Goal: Transaction & Acquisition: Purchase product/service

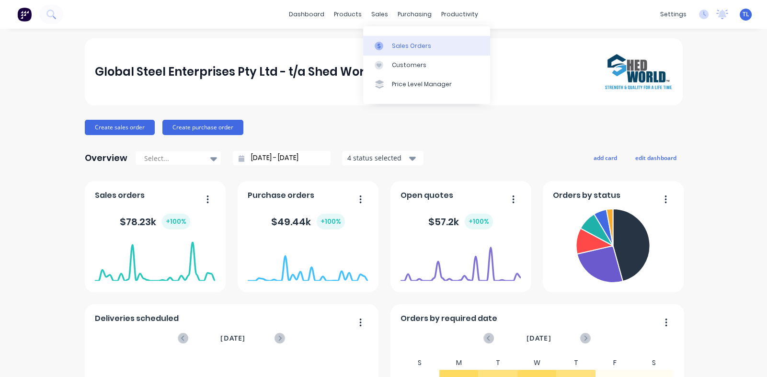
click at [388, 44] on div at bounding box center [381, 46] width 14 height 9
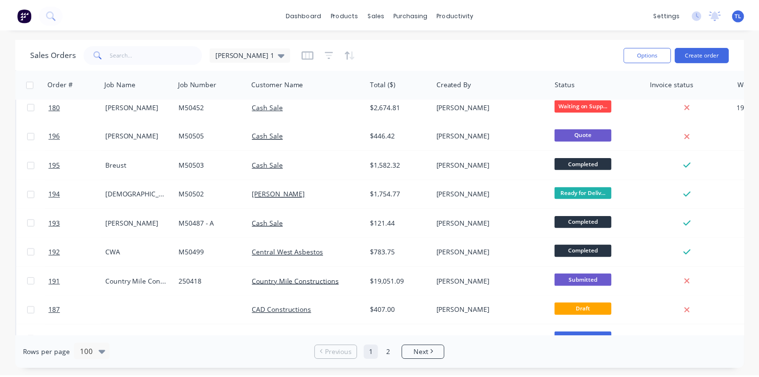
scroll to position [287, 0]
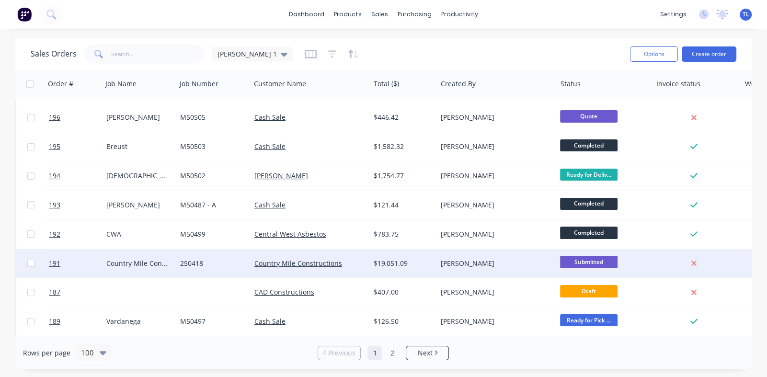
click at [147, 257] on div "Country Mile Constructions" at bounding box center [139, 263] width 74 height 29
click at [53, 259] on span "191" at bounding box center [54, 264] width 11 height 10
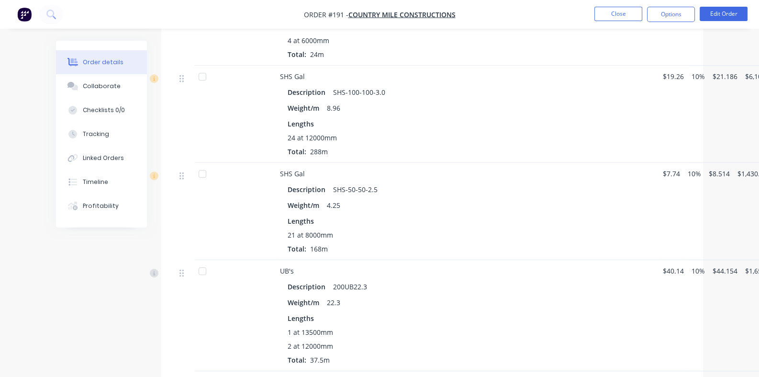
scroll to position [780, 0]
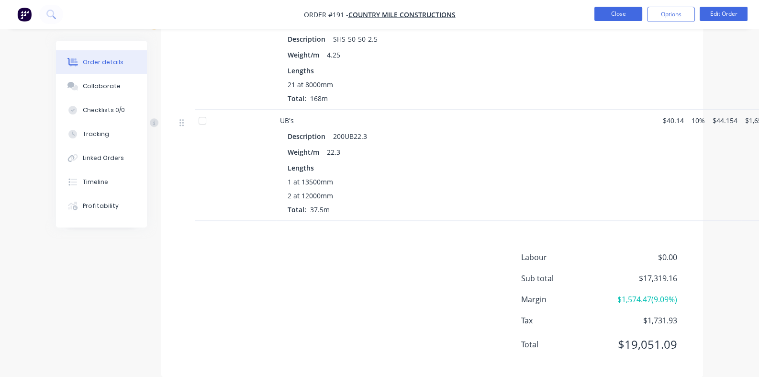
click at [612, 8] on button "Close" at bounding box center [619, 14] width 48 height 14
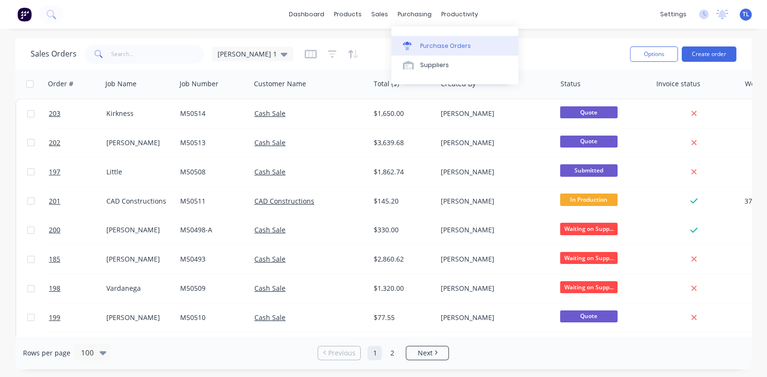
click at [426, 44] on div "Purchase Orders" at bounding box center [445, 46] width 51 height 9
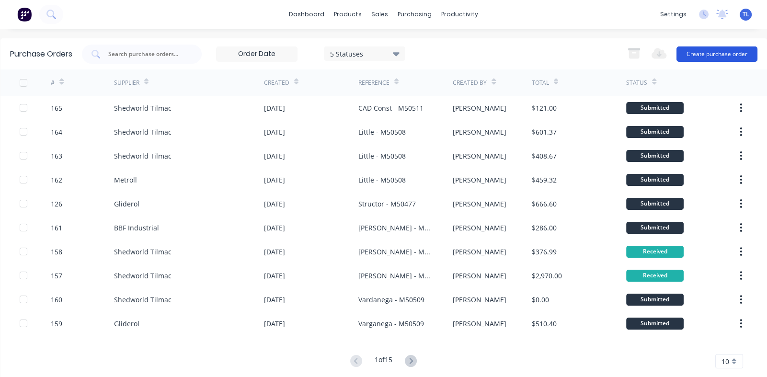
click at [693, 46] on button "Create purchase order" at bounding box center [716, 53] width 81 height 15
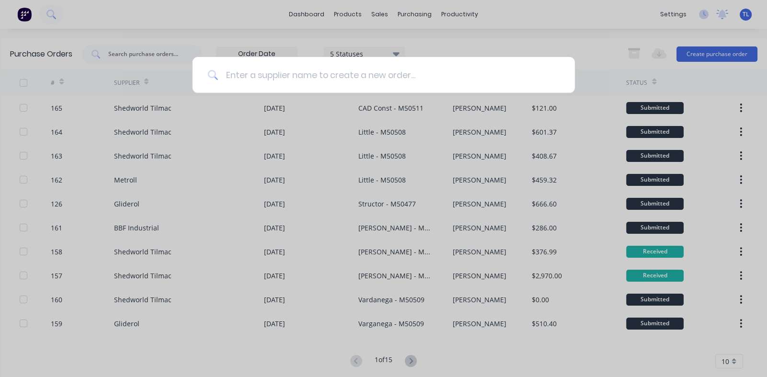
click at [280, 75] on input at bounding box center [388, 75] width 341 height 36
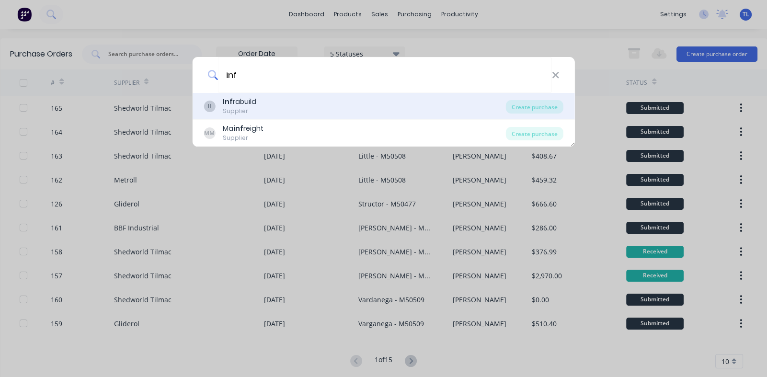
type input "inf"
click at [228, 103] on b "Inf" at bounding box center [228, 102] width 10 height 10
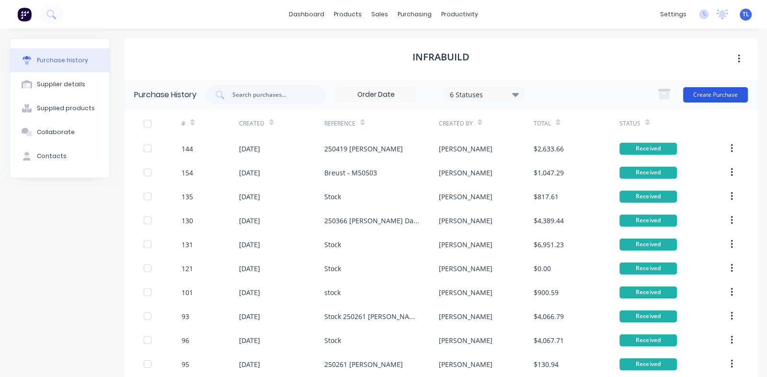
click at [705, 88] on button "Create Purchase" at bounding box center [715, 94] width 65 height 15
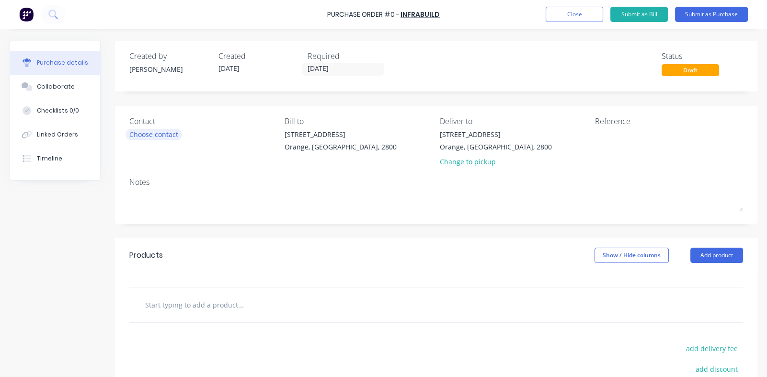
click at [172, 137] on div "Choose contact" at bounding box center [153, 134] width 49 height 10
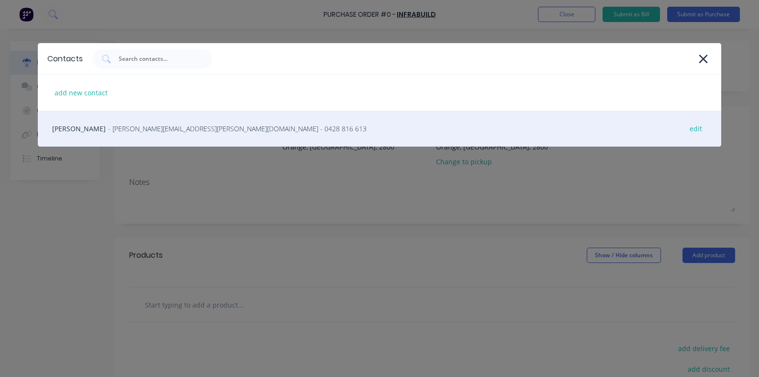
click at [124, 129] on span "- [PERSON_NAME][EMAIL_ADDRESS][PERSON_NAME][DOMAIN_NAME] - 0428 816 613" at bounding box center [237, 129] width 259 height 10
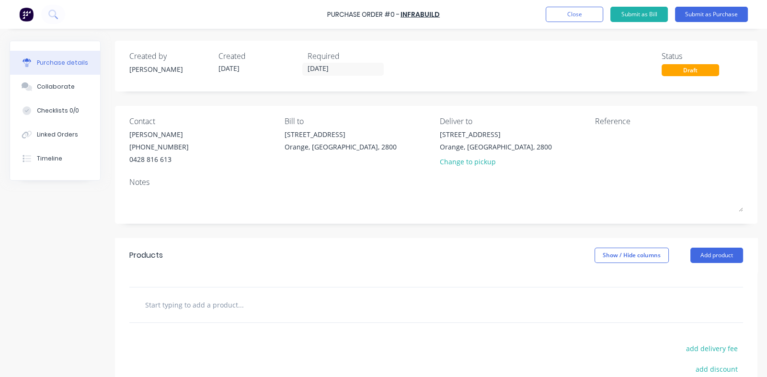
drag, startPoint x: 701, startPoint y: 14, endPoint x: 584, endPoint y: 88, distance: 139.2
click at [701, 14] on button "Submit as Purchase" at bounding box center [711, 14] width 73 height 15
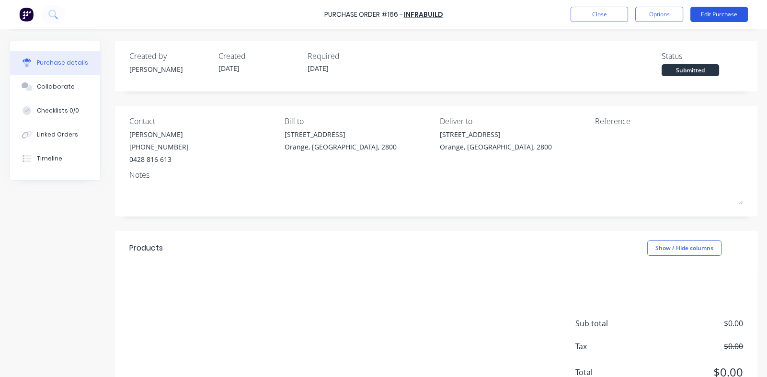
click at [715, 15] on button "Edit Purchase" at bounding box center [718, 14] width 57 height 15
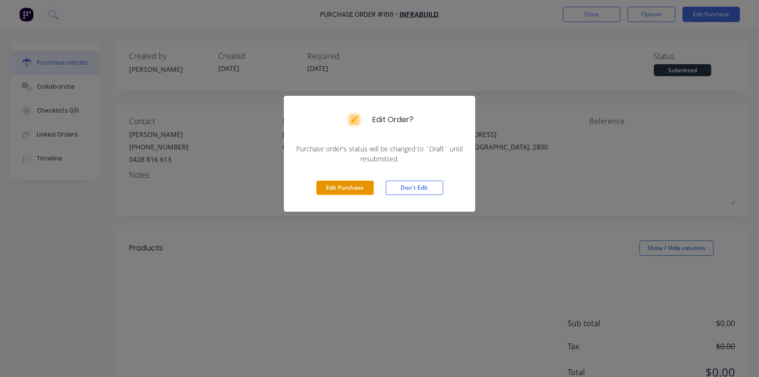
click at [345, 187] on button "Edit Purchase" at bounding box center [344, 187] width 57 height 14
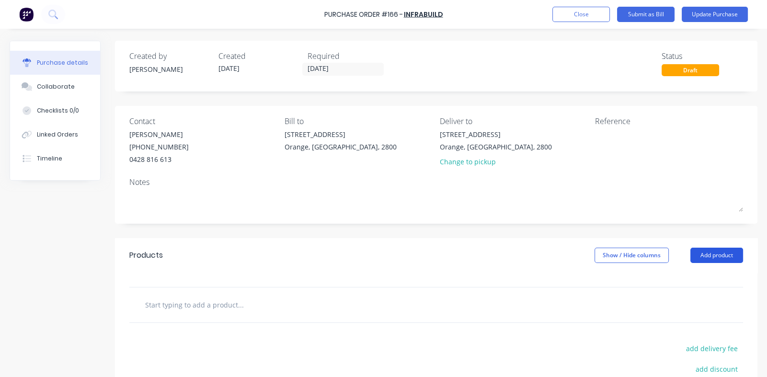
drag, startPoint x: 702, startPoint y: 253, endPoint x: 662, endPoint y: 256, distance: 40.4
click at [702, 253] on button "Add product" at bounding box center [716, 255] width 53 height 15
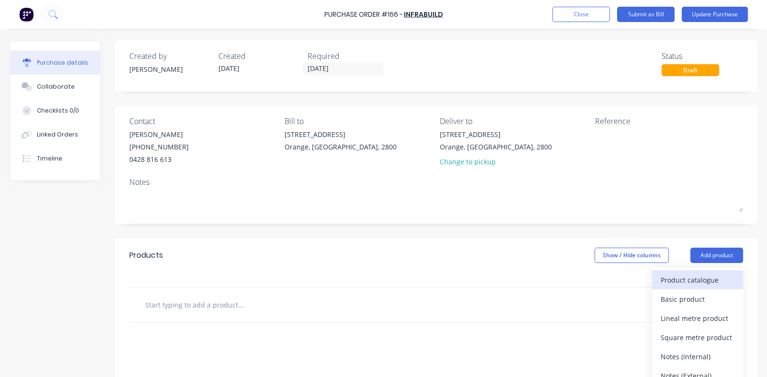
click at [671, 279] on div "Product catalogue" at bounding box center [697, 280] width 74 height 14
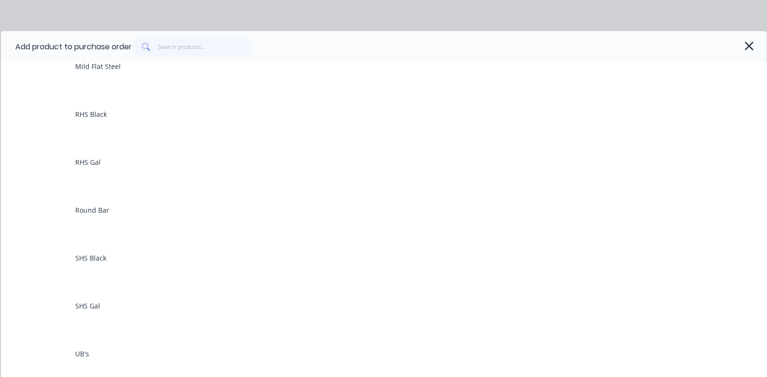
scroll to position [383, 0]
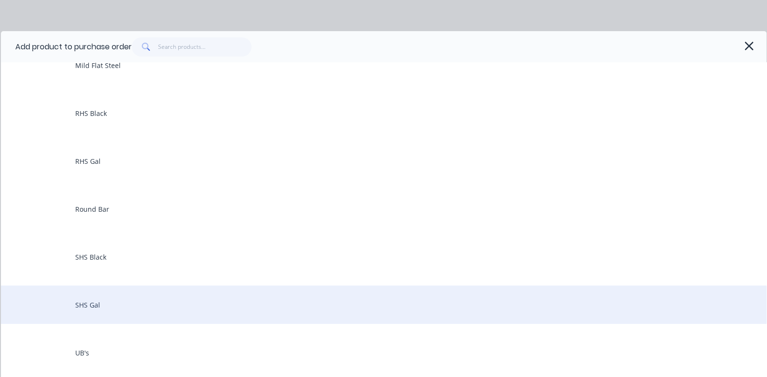
click at [88, 304] on div "SHS Gal" at bounding box center [383, 304] width 765 height 38
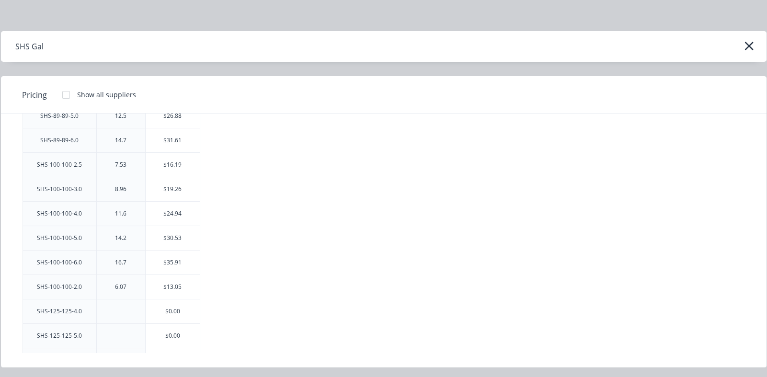
scroll to position [1101, 0]
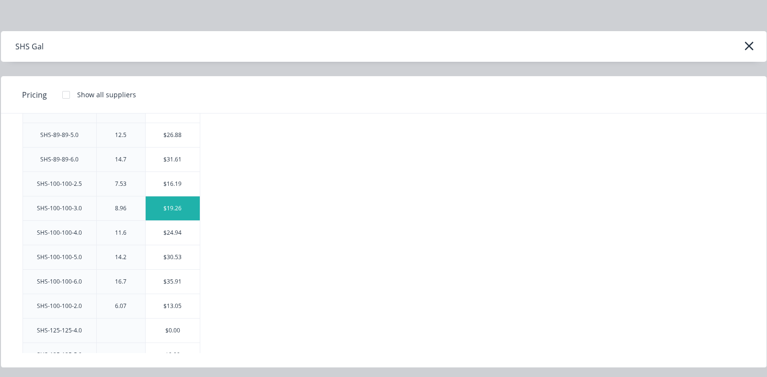
click at [174, 204] on div "$19.26" at bounding box center [173, 208] width 54 height 24
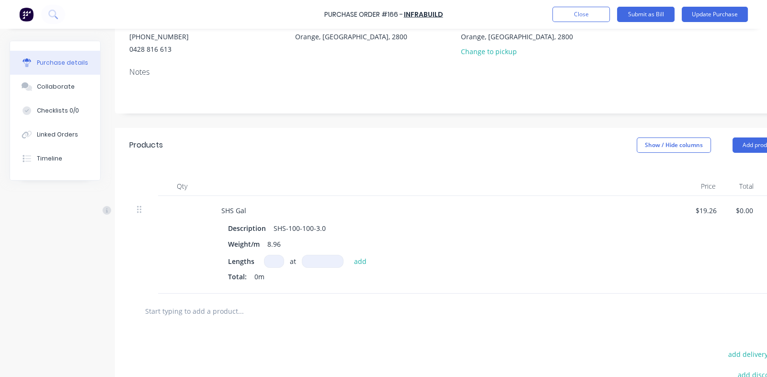
scroll to position [236, 0]
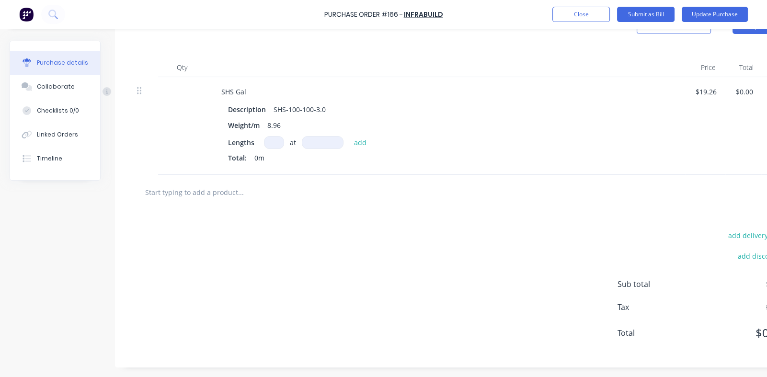
click at [271, 137] on input at bounding box center [274, 142] width 20 height 13
type input "16"
click at [314, 136] on input at bounding box center [323, 142] width 42 height 13
type input "12000mm"
click at [357, 136] on button "add" at bounding box center [360, 141] width 23 height 11
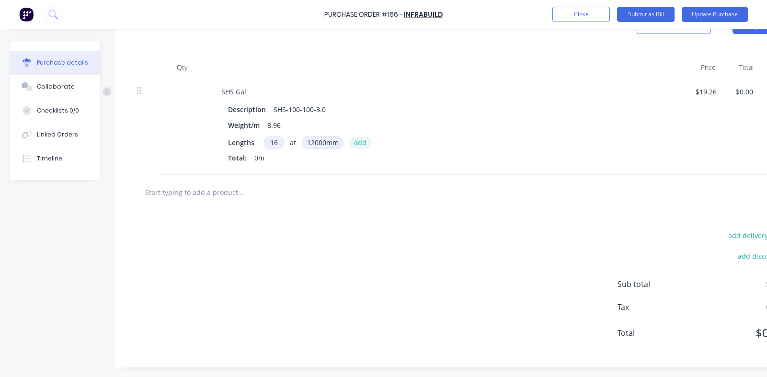
type input "$3,697.92"
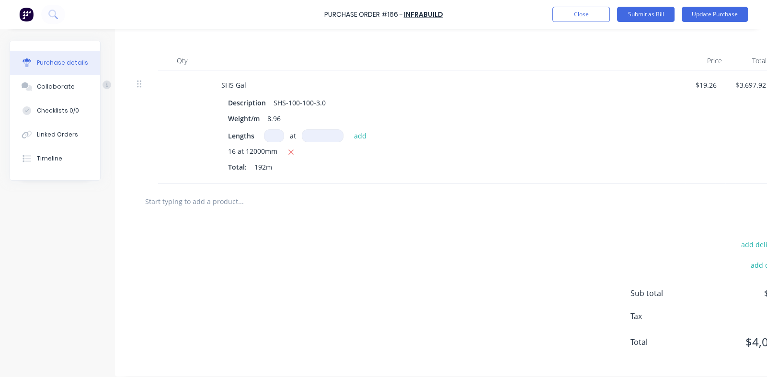
scroll to position [0, 0]
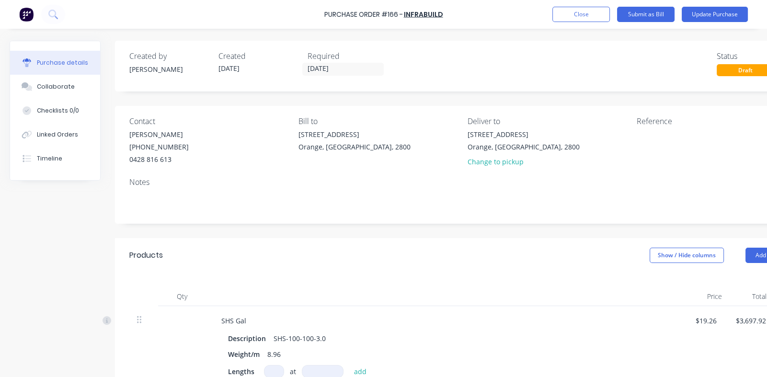
click at [660, 123] on div "Reference" at bounding box center [717, 120] width 162 height 11
click at [657, 143] on textarea at bounding box center [696, 140] width 120 height 22
type textarea "250418 Country Mile"
type textarea "x"
type textarea "250418 Country Mile"
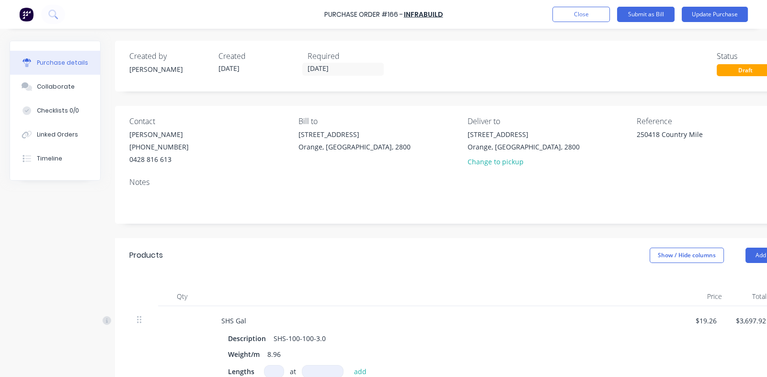
click at [353, 240] on div "Products Show / Hide columns Add product" at bounding box center [463, 255] width 697 height 34
click at [706, 12] on button "Update Purchase" at bounding box center [714, 14] width 66 height 15
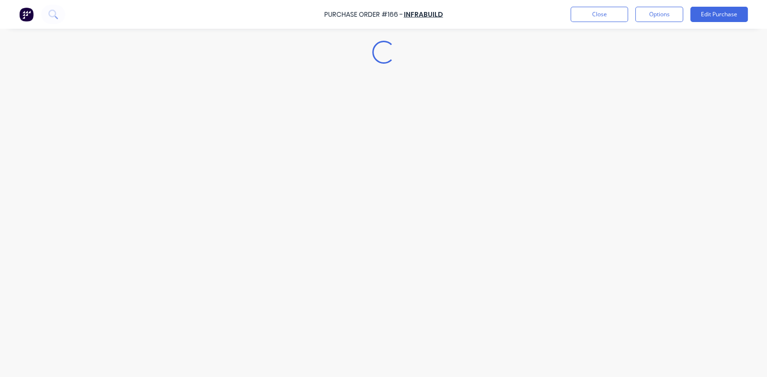
type textarea "x"
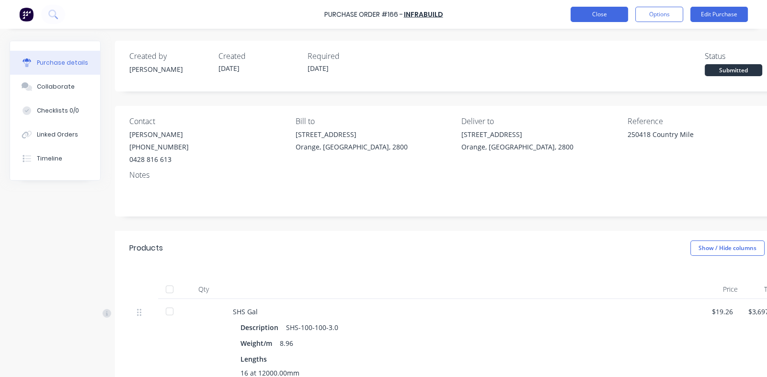
click at [585, 12] on button "Close" at bounding box center [598, 14] width 57 height 15
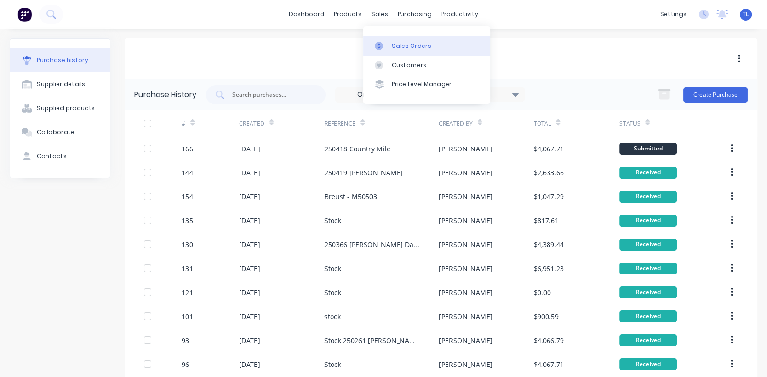
click at [398, 45] on div "Sales Orders" at bounding box center [411, 46] width 39 height 9
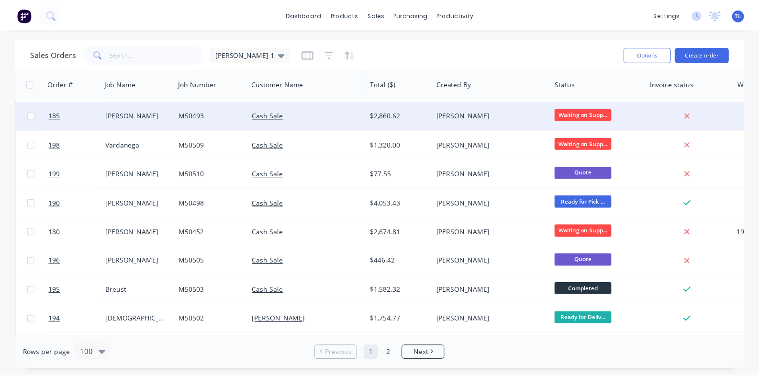
scroll to position [239, 0]
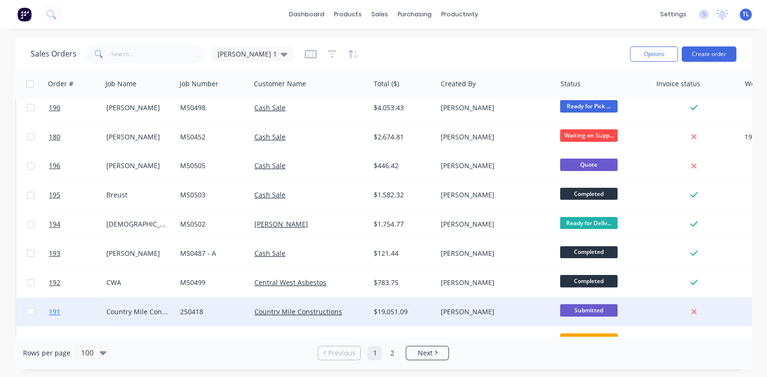
click at [57, 311] on span "191" at bounding box center [54, 312] width 11 height 10
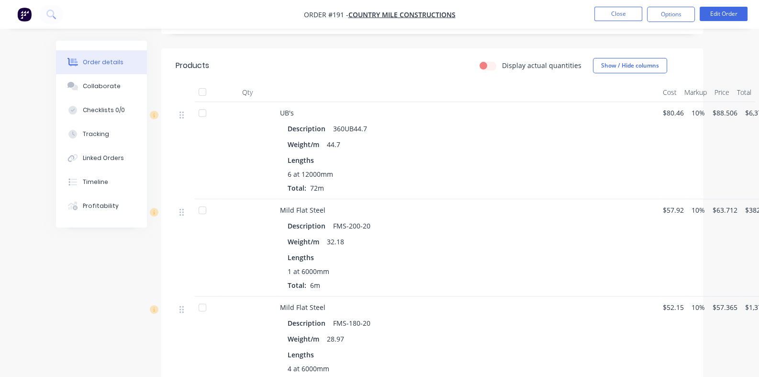
scroll to position [478, 0]
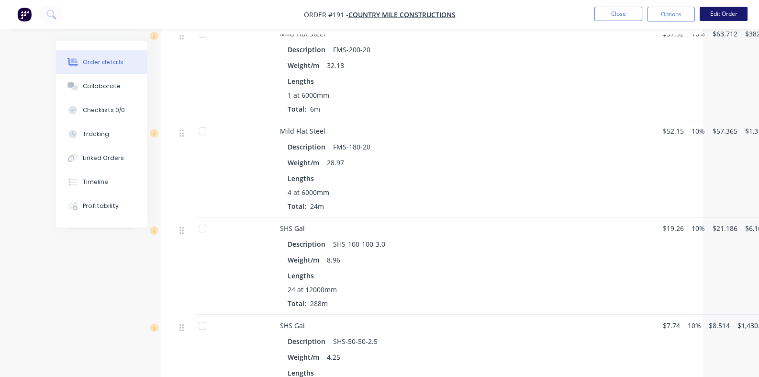
click at [724, 10] on button "Edit Order" at bounding box center [724, 14] width 48 height 14
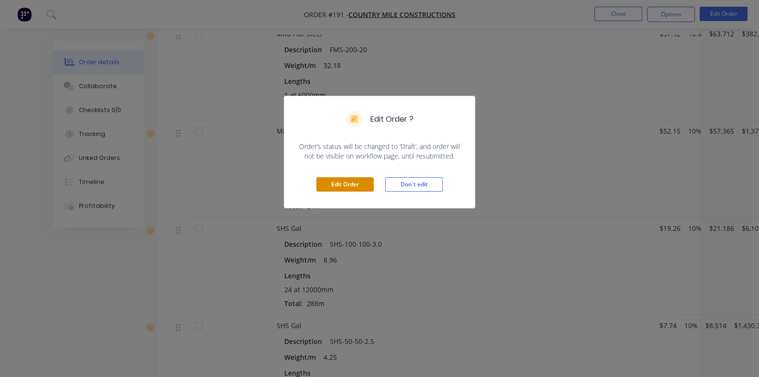
click at [344, 181] on button "Edit Order" at bounding box center [344, 184] width 57 height 14
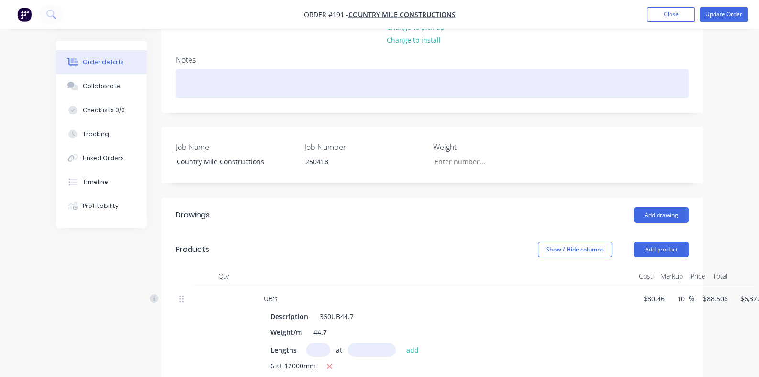
scroll to position [191, 0]
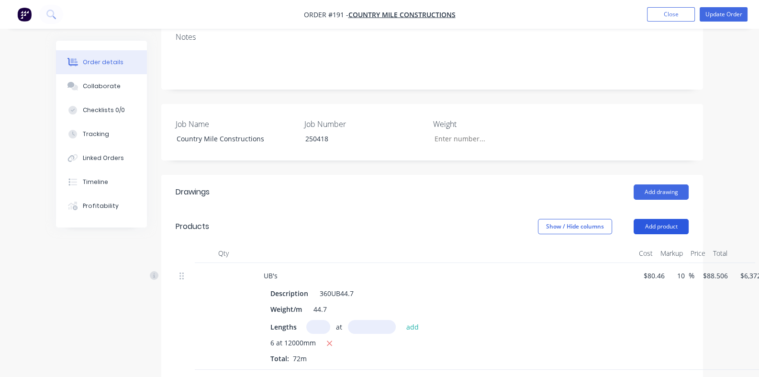
drag, startPoint x: 705, startPoint y: 198, endPoint x: 693, endPoint y: 199, distance: 12.0
click at [689, 219] on button "Add product" at bounding box center [661, 226] width 55 height 15
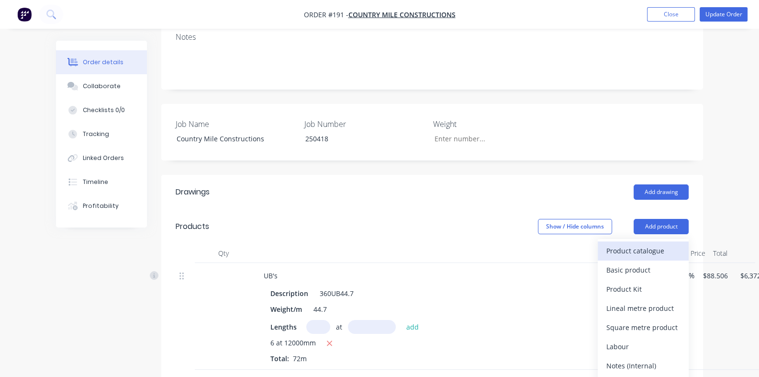
click at [680, 244] on div "Product catalogue" at bounding box center [644, 251] width 74 height 14
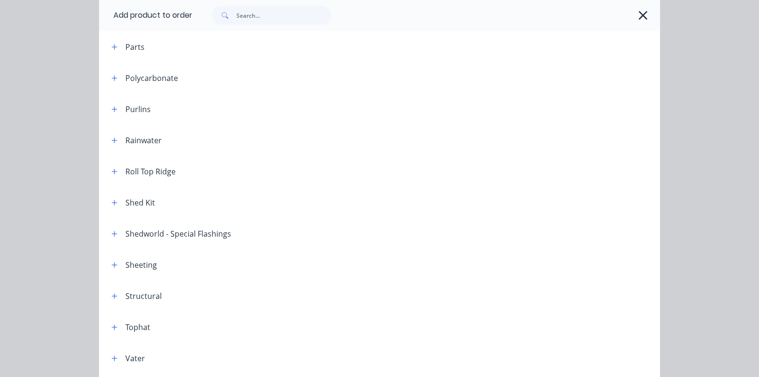
scroll to position [478, 0]
click at [109, 294] on button "button" at bounding box center [115, 296] width 12 height 12
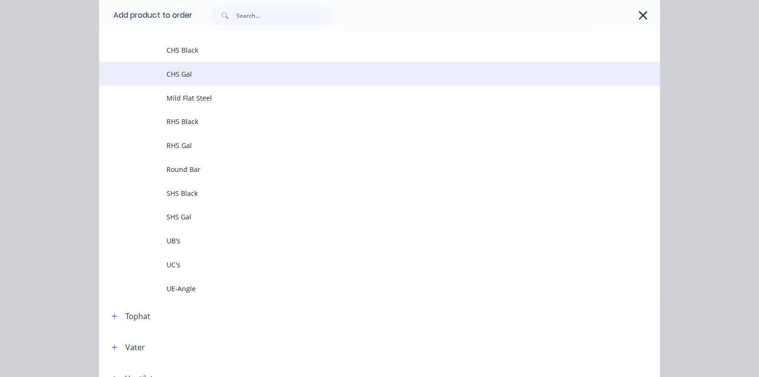
scroll to position [813, 0]
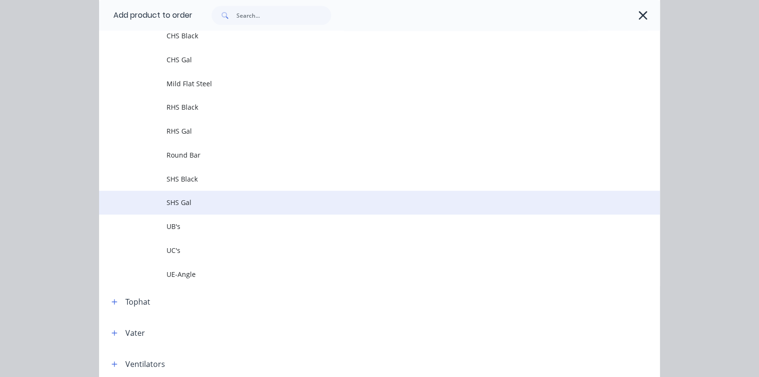
click at [167, 201] on span "SHS Gal" at bounding box center [364, 202] width 395 height 10
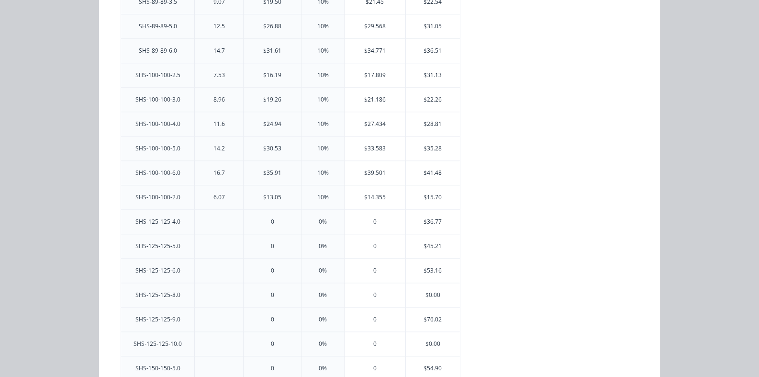
scroll to position [1341, 0]
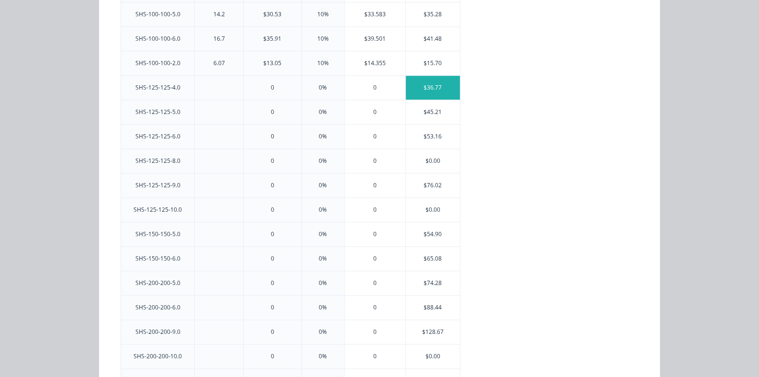
click at [406, 84] on div "$36.77" at bounding box center [433, 88] width 54 height 24
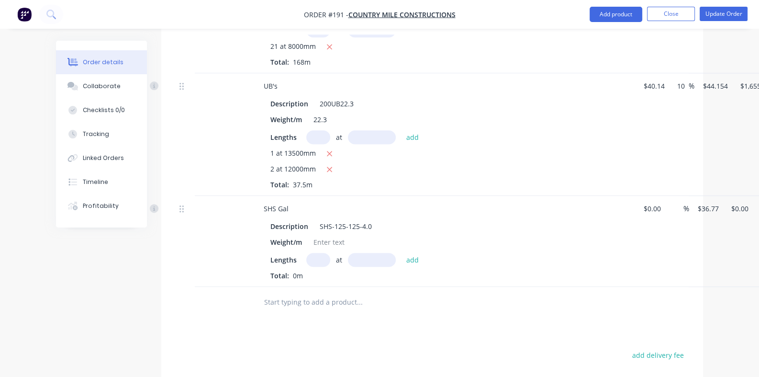
scroll to position [909, 0]
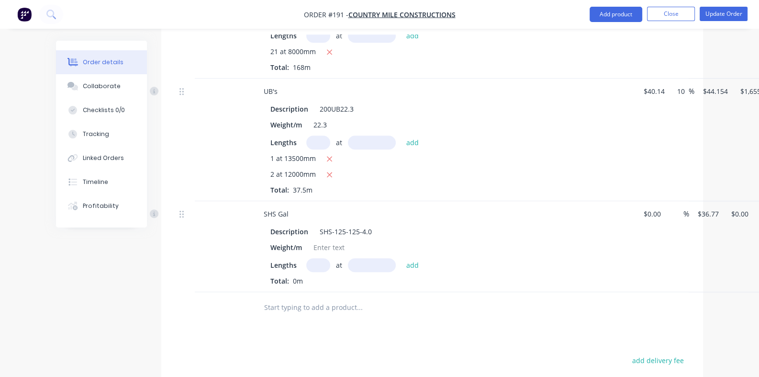
click at [306, 258] on input "text" at bounding box center [318, 265] width 24 height 14
type input "8"
click at [348, 258] on input "text" at bounding box center [372, 265] width 48 height 14
type input "8000mm"
click at [402, 258] on button "add" at bounding box center [413, 264] width 23 height 13
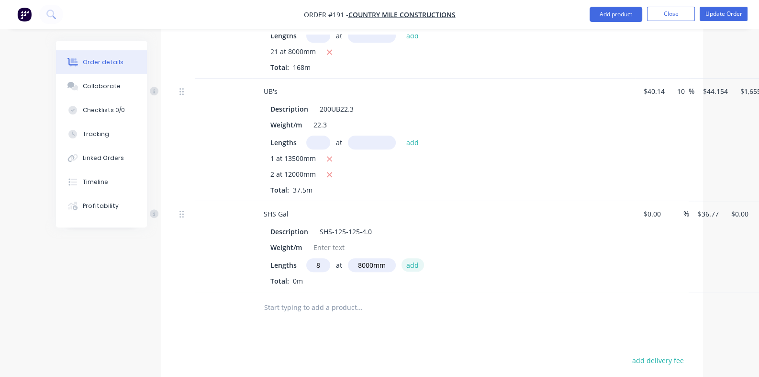
type input "$2,353.28"
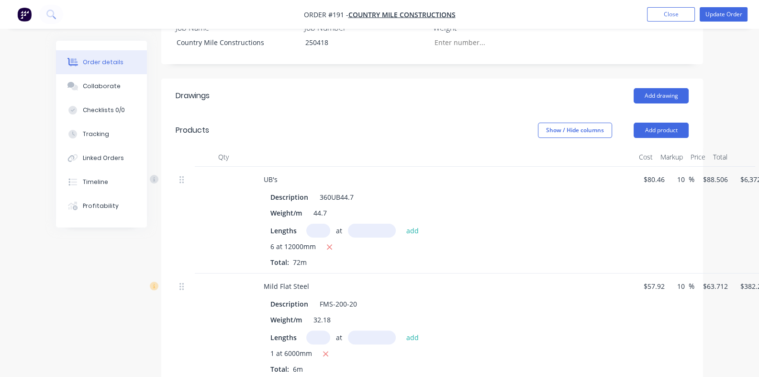
scroll to position [287, 0]
click at [327, 245] on icon "button" at bounding box center [329, 247] width 5 height 5
type input "$0.00"
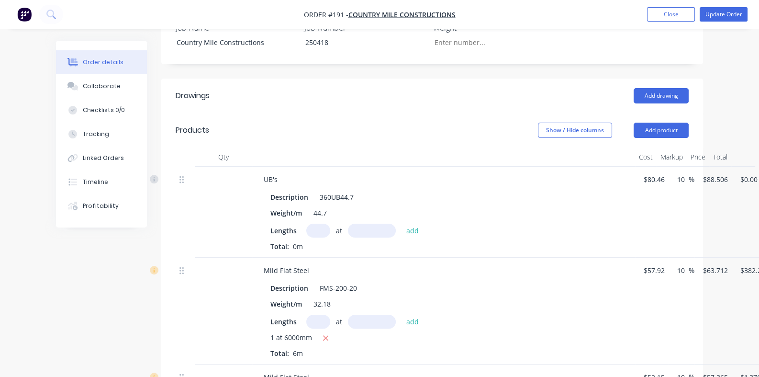
click at [306, 224] on input "text" at bounding box center [318, 231] width 24 height 14
type input "3"
click at [348, 224] on input "text" at bounding box center [372, 231] width 48 height 14
type input "12000mm"
click at [402, 224] on button "add" at bounding box center [413, 230] width 23 height 13
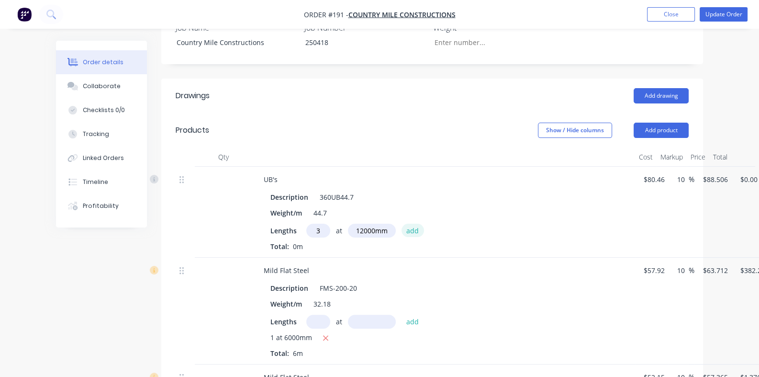
type input "$3,186.22"
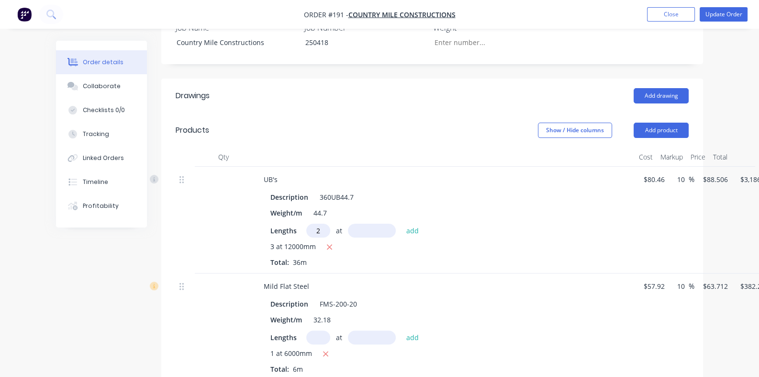
type input "2"
click at [348, 224] on input "text" at bounding box center [372, 231] width 48 height 14
type input "18000mm"
click at [402, 224] on button "add" at bounding box center [413, 230] width 23 height 13
type input "$6,372.43"
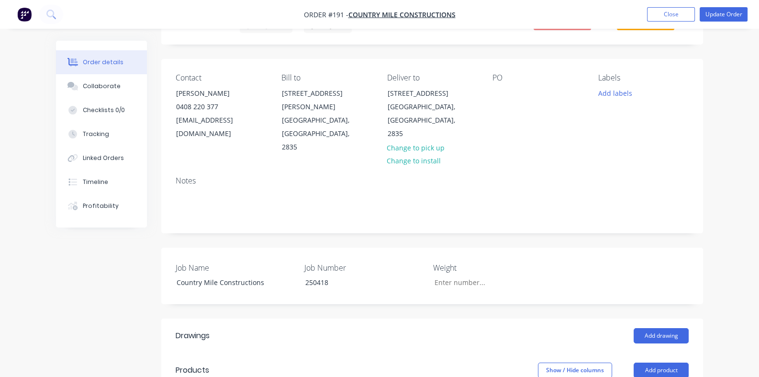
scroll to position [0, 0]
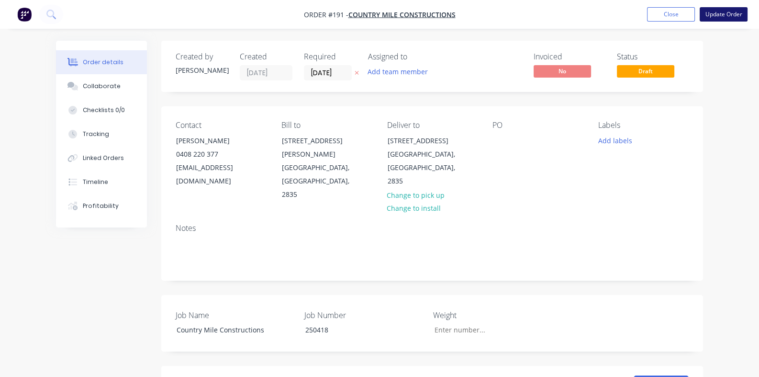
click at [715, 12] on button "Update Order" at bounding box center [724, 14] width 48 height 14
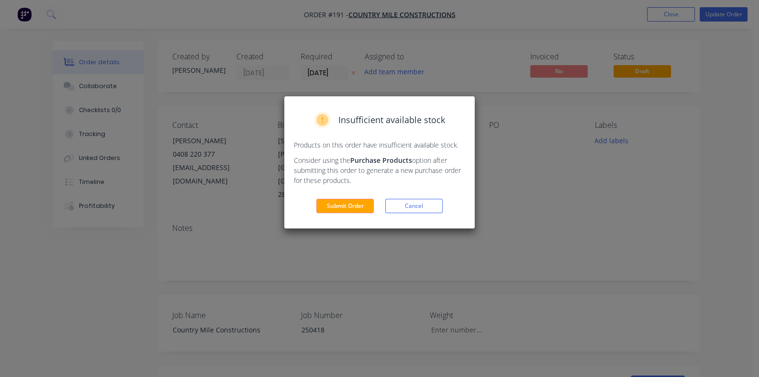
drag, startPoint x: 342, startPoint y: 206, endPoint x: 339, endPoint y: 219, distance: 12.9
click at [342, 206] on button "Submit Order" at bounding box center [344, 206] width 57 height 14
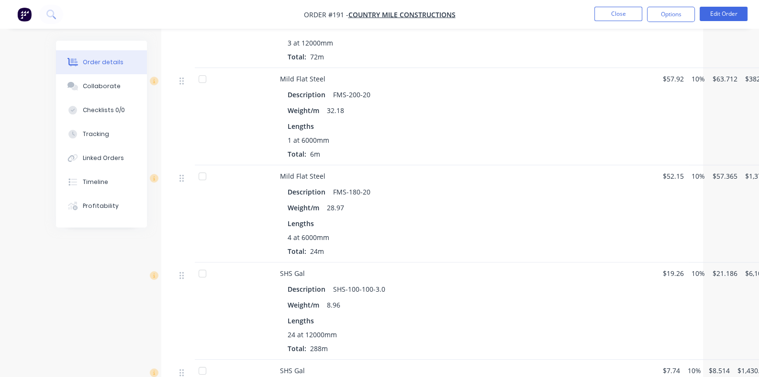
scroll to position [239, 0]
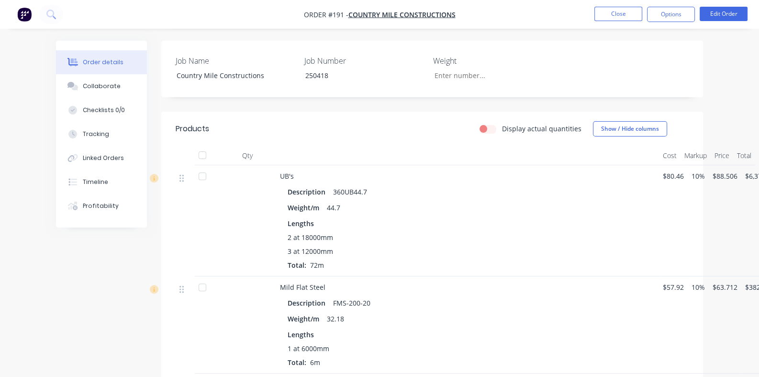
click at [193, 167] on div at bounding box center [202, 176] width 19 height 19
click at [193, 278] on div at bounding box center [202, 287] width 19 height 19
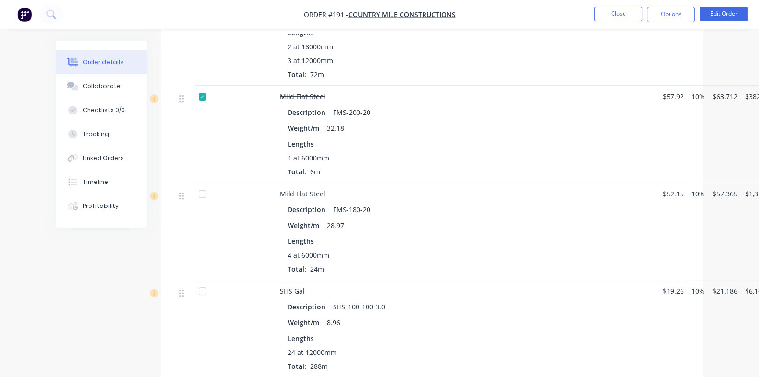
scroll to position [430, 0]
drag, startPoint x: 157, startPoint y: 180, endPoint x: 178, endPoint y: 209, distance: 35.7
click at [193, 183] on div at bounding box center [202, 192] width 19 height 19
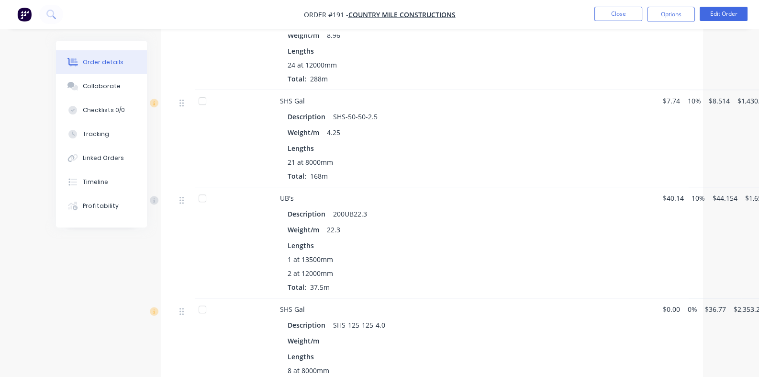
scroll to position [718, 0]
click at [193, 187] on div at bounding box center [202, 196] width 19 height 19
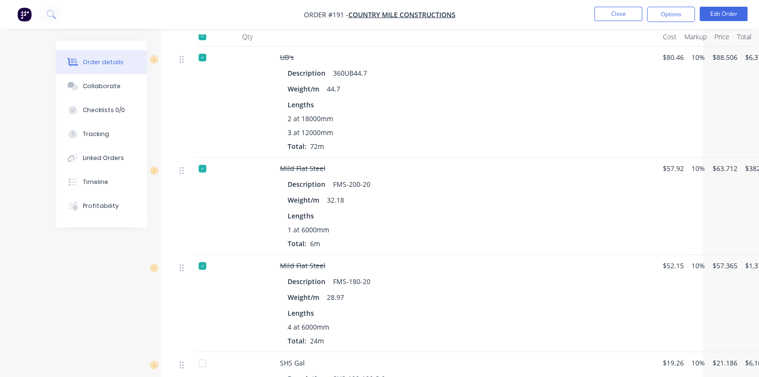
scroll to position [221, 0]
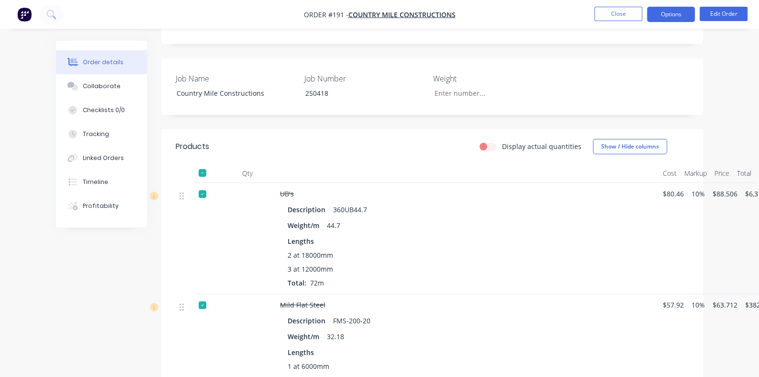
click at [661, 18] on button "Options" at bounding box center [671, 14] width 48 height 15
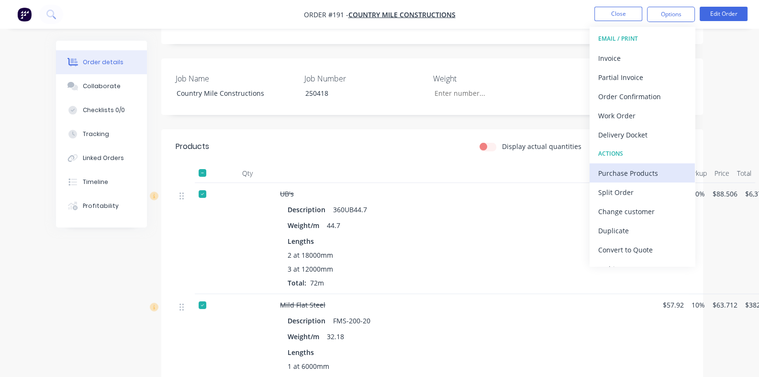
click at [622, 171] on div "Purchase Products" at bounding box center [642, 173] width 88 height 14
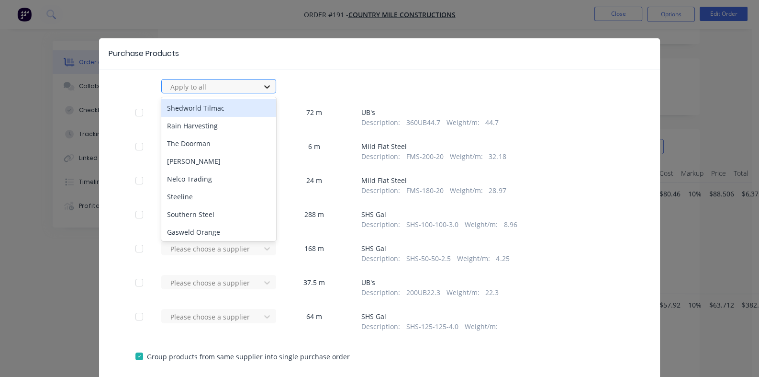
click at [262, 86] on icon at bounding box center [267, 87] width 10 height 10
click at [264, 87] on icon at bounding box center [267, 86] width 6 height 3
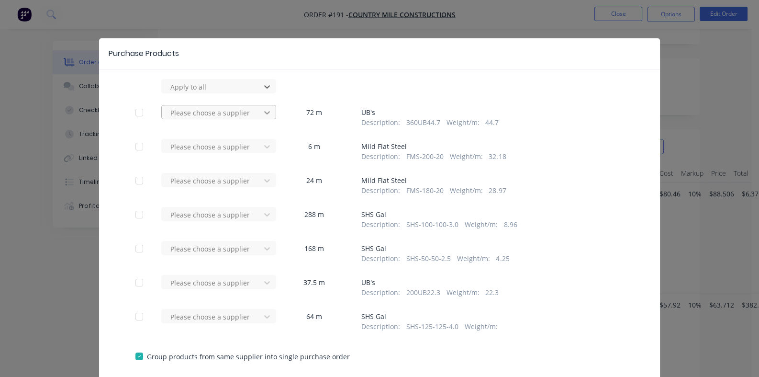
click at [262, 111] on icon at bounding box center [267, 113] width 10 height 10
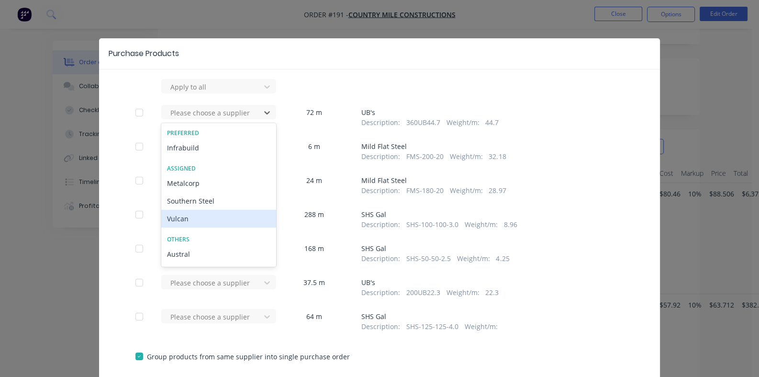
click at [161, 218] on div "Vulcan" at bounding box center [218, 219] width 115 height 18
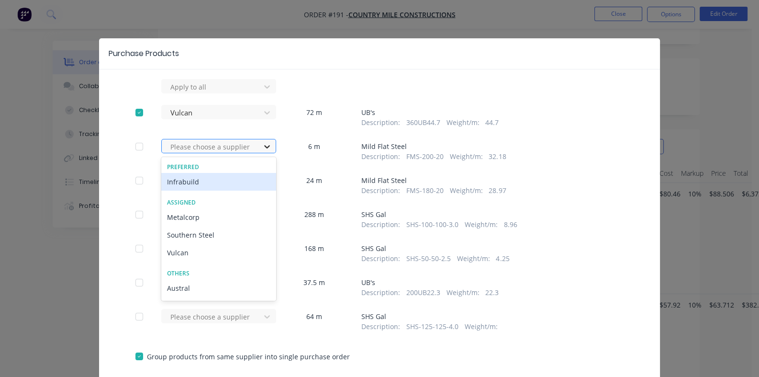
click at [262, 144] on icon at bounding box center [267, 147] width 10 height 10
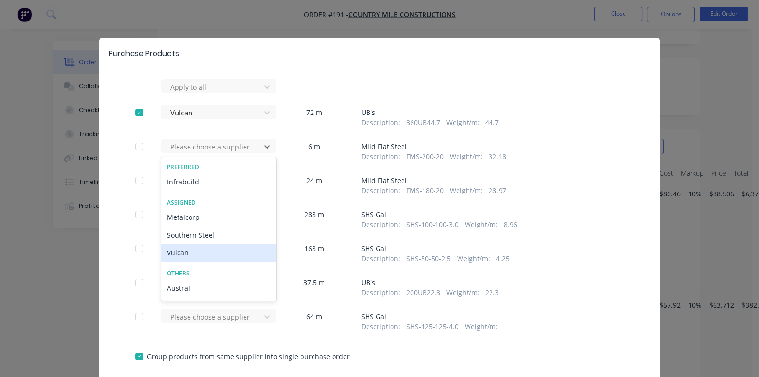
click at [161, 249] on div "Vulcan" at bounding box center [218, 253] width 115 height 18
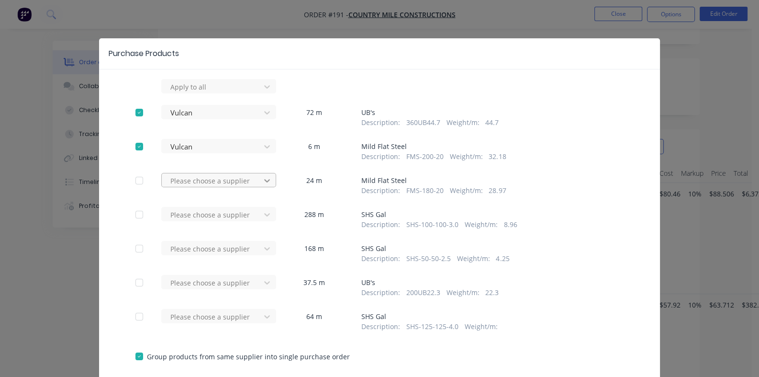
click at [262, 179] on icon at bounding box center [267, 181] width 10 height 10
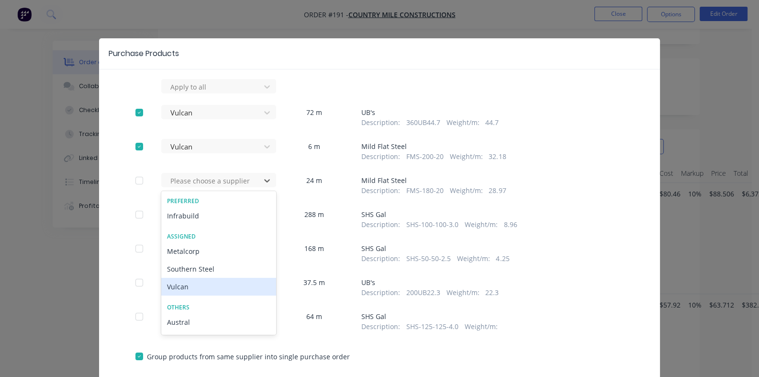
click at [161, 291] on div "Vulcan" at bounding box center [218, 287] width 115 height 18
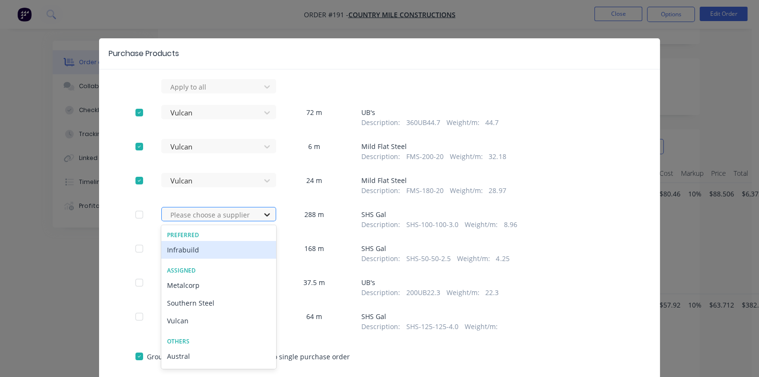
click at [264, 214] on icon at bounding box center [267, 214] width 6 height 3
click at [161, 249] on div "Infrabuild" at bounding box center [218, 250] width 115 height 18
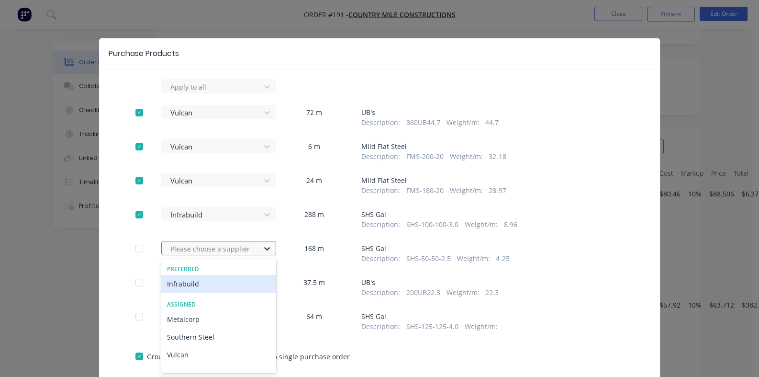
scroll to position [29, 0]
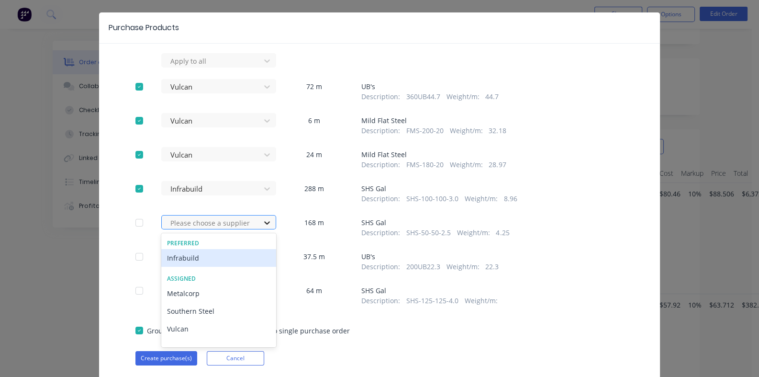
click at [180, 229] on div "37 results available. Use Up and Down to choose options, press Enter to select …" at bounding box center [213, 222] width 105 height 14
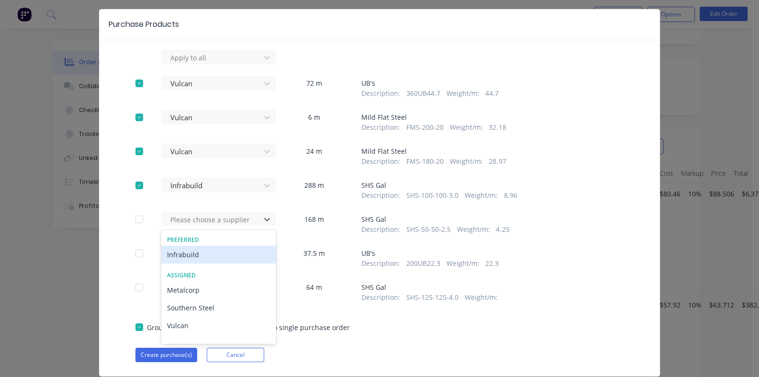
click at [161, 252] on div "Infrabuild" at bounding box center [218, 255] width 115 height 18
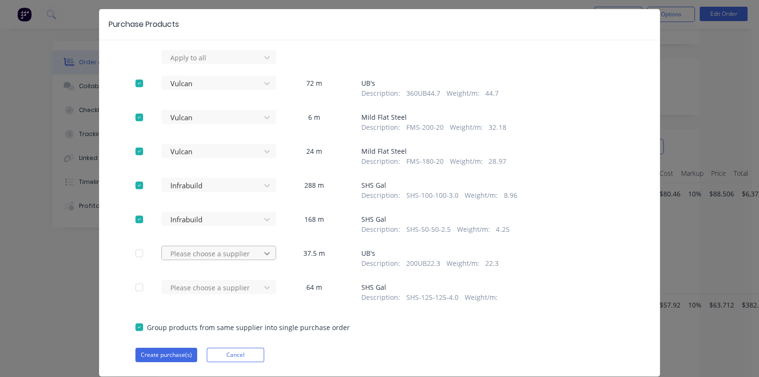
scroll to position [56, 0]
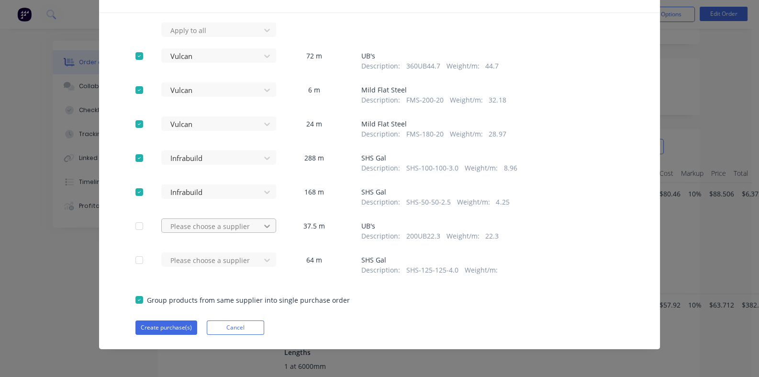
click at [177, 233] on div "Please choose a supplier" at bounding box center [213, 225] width 105 height 14
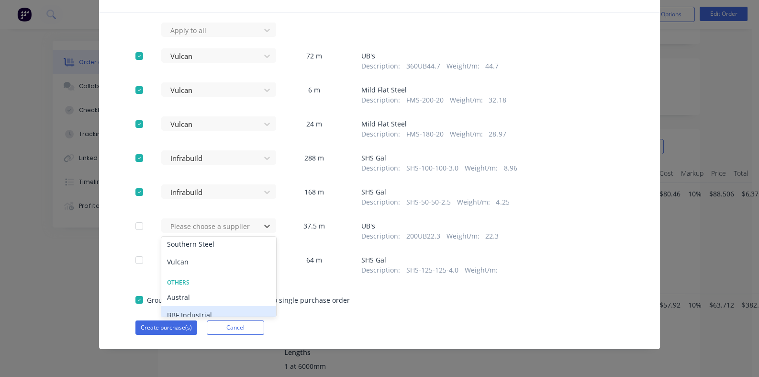
scroll to position [47, 0]
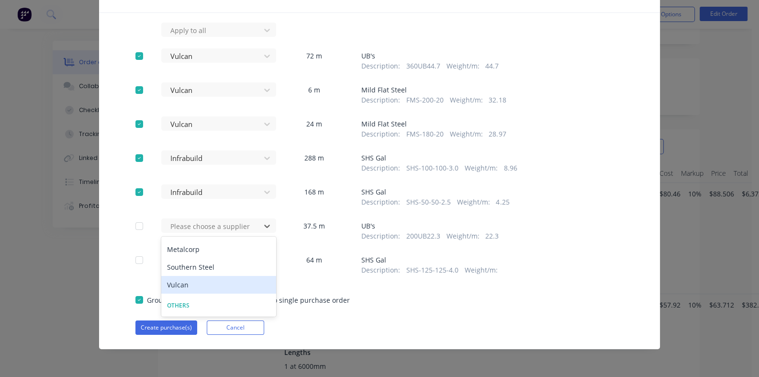
click at [161, 283] on div "Vulcan" at bounding box center [218, 285] width 115 height 18
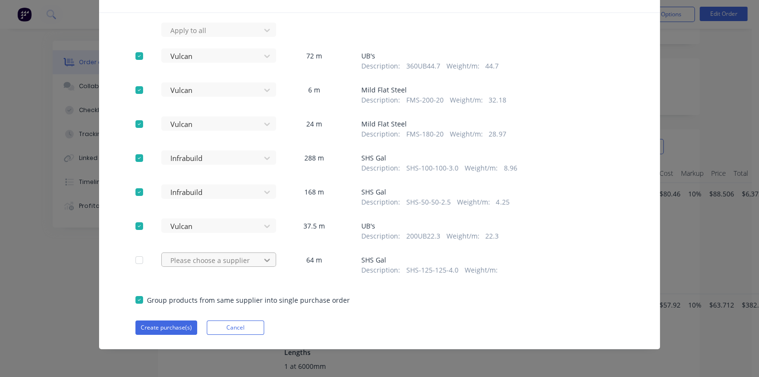
click at [175, 257] on div "Please choose a supplier" at bounding box center [213, 259] width 105 height 14
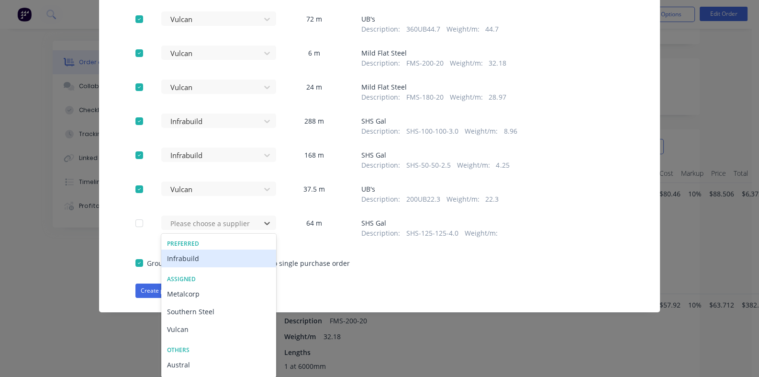
click at [161, 255] on div "Infrabuild" at bounding box center [218, 258] width 115 height 18
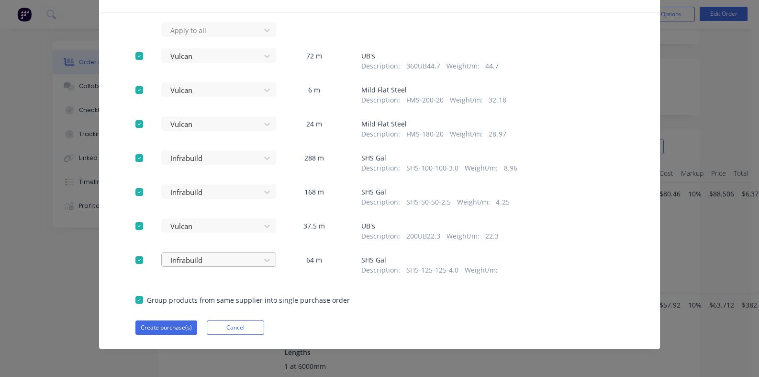
scroll to position [56, 0]
click at [130, 158] on div at bounding box center [139, 157] width 19 height 19
click at [130, 194] on div at bounding box center [139, 191] width 19 height 19
click at [130, 261] on div at bounding box center [139, 259] width 19 height 19
click at [135, 326] on button "Create purchase(s)" at bounding box center [166, 327] width 62 height 14
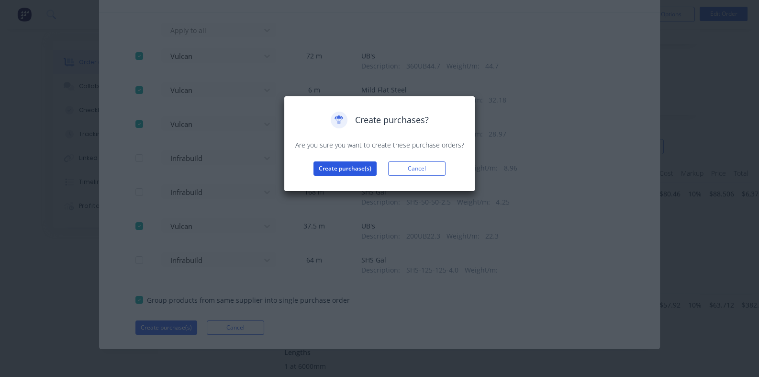
click at [340, 166] on button "Create purchase(s)" at bounding box center [345, 168] width 63 height 14
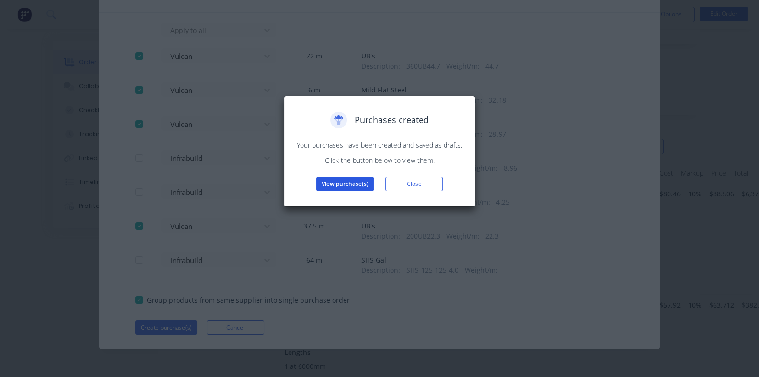
click at [341, 180] on button "View purchase(s)" at bounding box center [344, 184] width 57 height 14
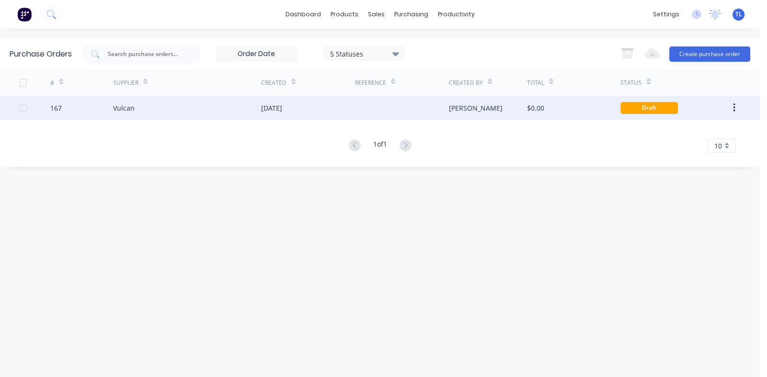
click at [56, 105] on div "167" at bounding box center [55, 108] width 11 height 10
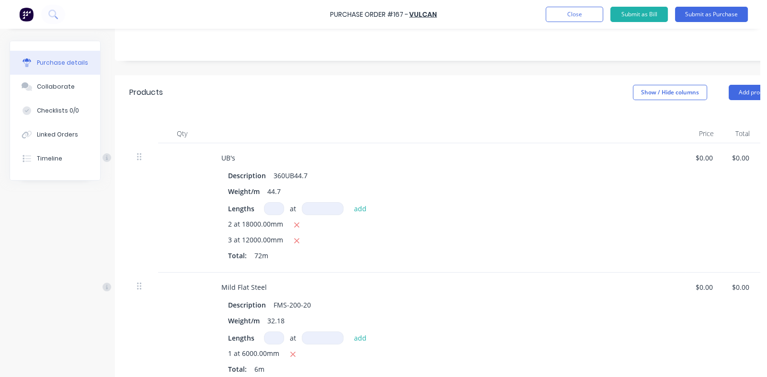
scroll to position [96, 0]
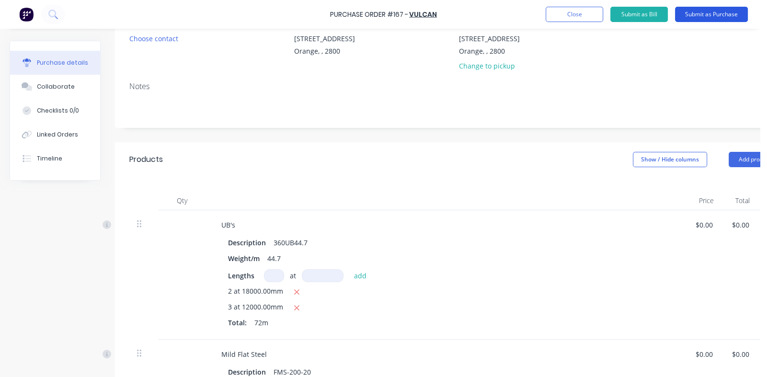
click at [701, 15] on button "Submit as Purchase" at bounding box center [711, 14] width 73 height 15
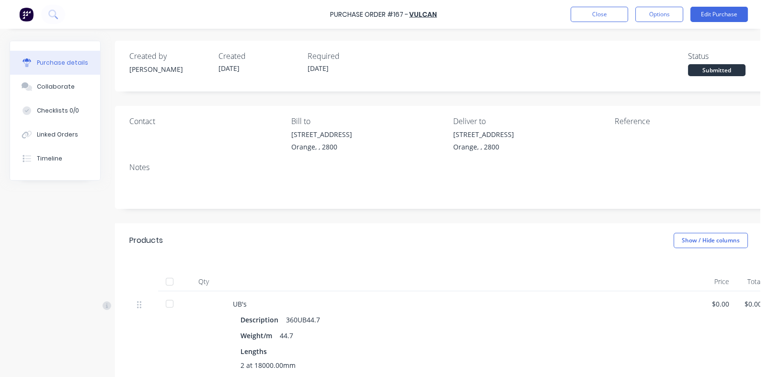
click at [323, 60] on div "Required" at bounding box center [347, 55] width 81 height 11
click at [715, 11] on button "Edit Purchase" at bounding box center [718, 14] width 57 height 15
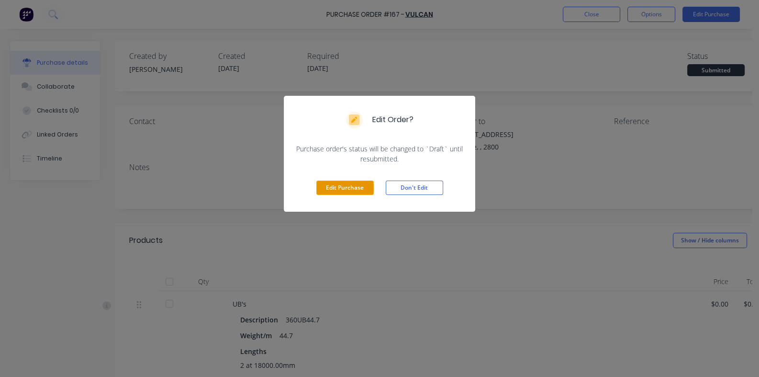
click at [347, 190] on button "Edit Purchase" at bounding box center [344, 187] width 57 height 14
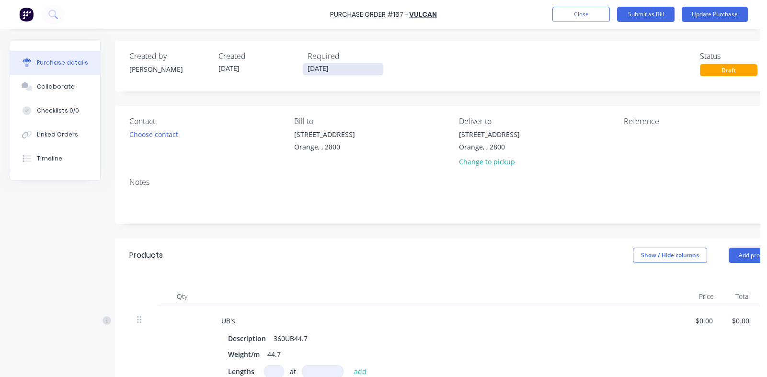
click at [318, 68] on input "[DATE]" at bounding box center [343, 69] width 80 height 12
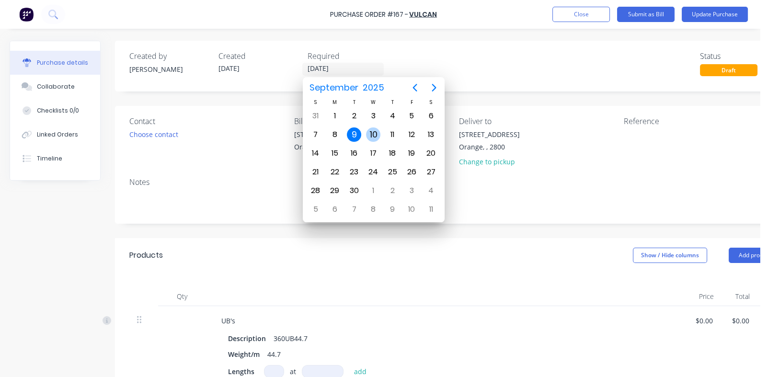
click at [373, 134] on div "10" at bounding box center [373, 134] width 14 height 14
type input "[DATE]"
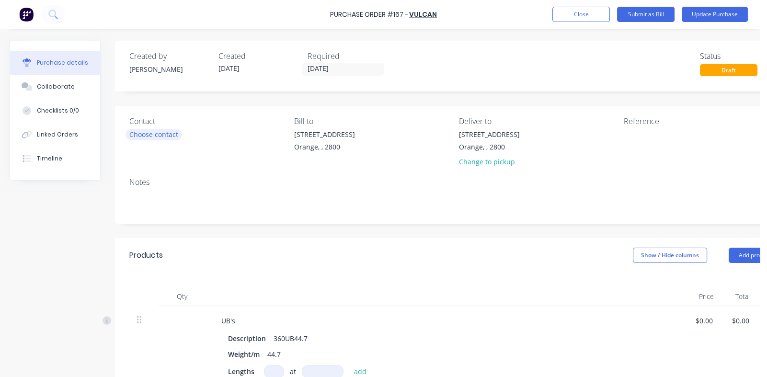
click at [158, 134] on div "Choose contact" at bounding box center [153, 134] width 49 height 10
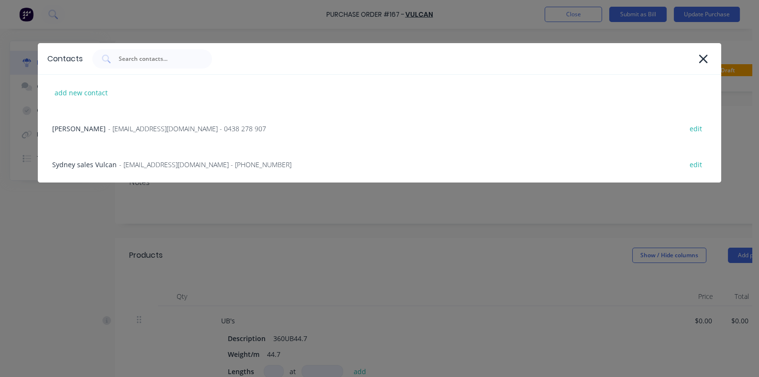
click at [158, 134] on div "[PERSON_NAME] - [EMAIL_ADDRESS][DOMAIN_NAME] - 0438 278 907 edit" at bounding box center [379, 129] width 683 height 36
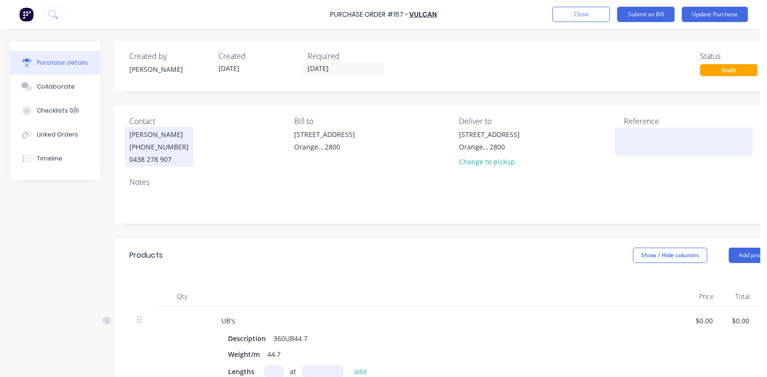
click at [632, 139] on textarea at bounding box center [683, 140] width 120 height 22
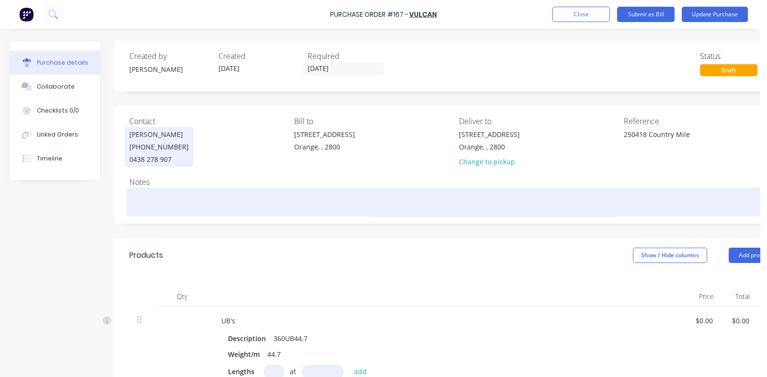
type textarea "250418 Country Mile"
type textarea "x"
type textarea "250418 Country Mile"
click at [156, 192] on textarea at bounding box center [455, 201] width 652 height 22
type textarea "x"
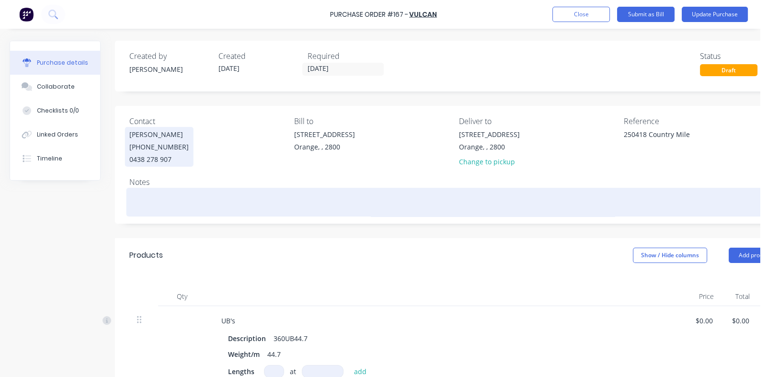
type textarea "P"
type textarea "x"
type textarea "Pr"
type textarea "x"
type textarea "Pro"
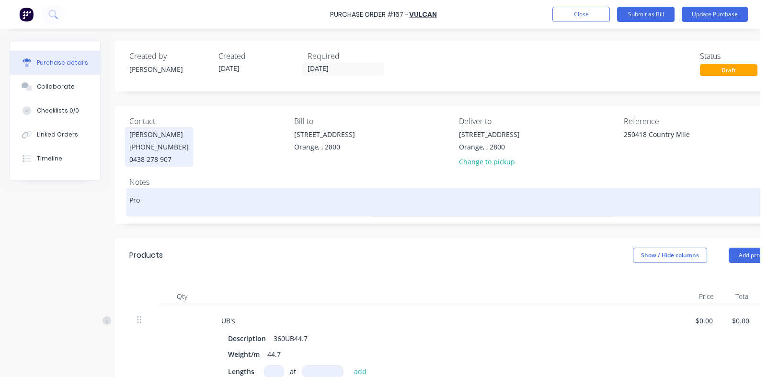
type textarea "x"
type textarea "Prov"
type textarea "x"
type textarea "Provi"
type textarea "x"
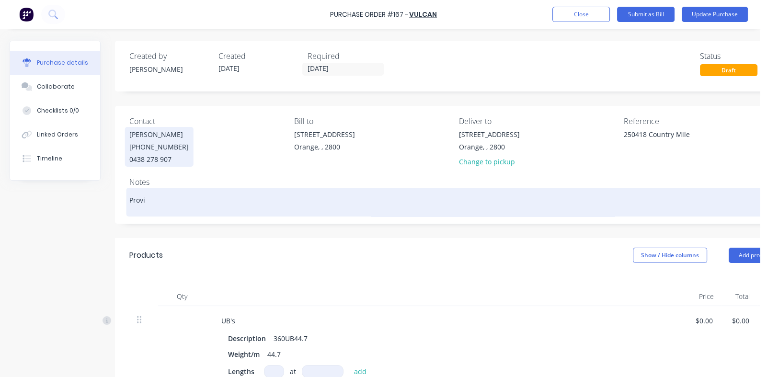
type textarea "Provid"
type textarea "x"
type textarea "Provide"
type textarea "x"
type textarea "Provide"
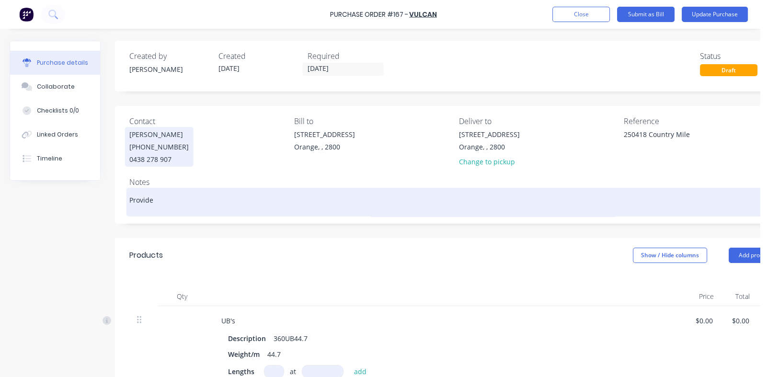
type textarea "x"
type textarea "Provide a"
type textarea "x"
type textarea "Provide al"
type textarea "x"
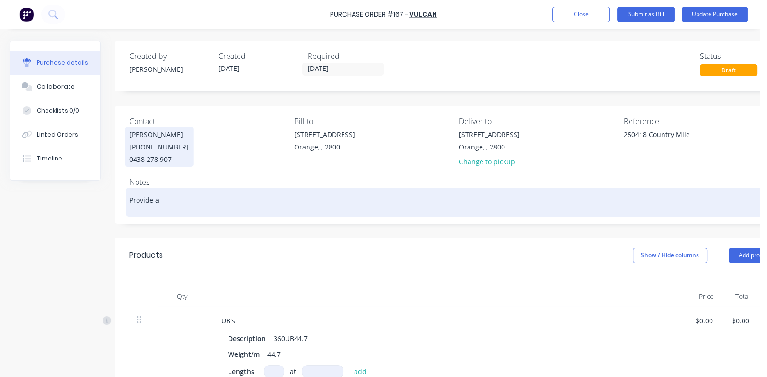
type textarea "Provide all"
type textarea "x"
type textarea "Provide all"
type textarea "x"
type textarea "Provide all e"
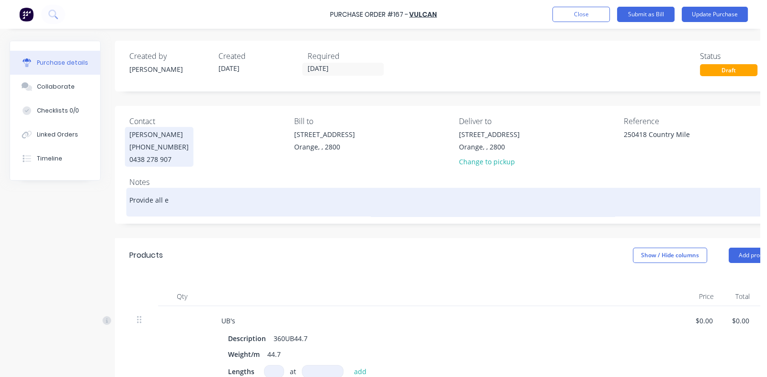
type textarea "x"
type textarea "Provide all el"
type textarea "x"
type textarea "Provide all ele"
type textarea "x"
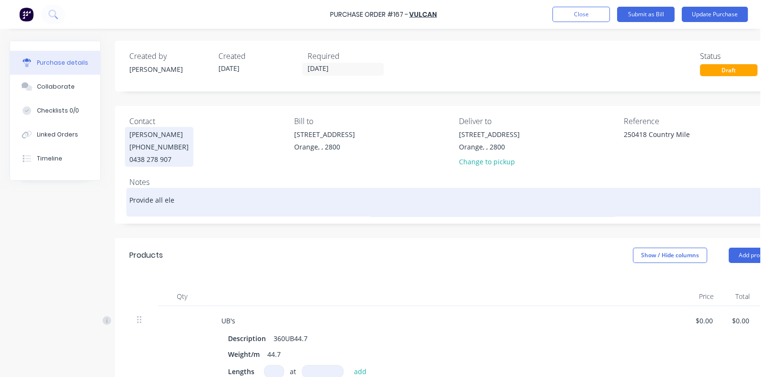
type textarea "Provide all elec"
type textarea "x"
type textarea "Provide all elect"
type textarea "x"
type textarea "Provide all electr"
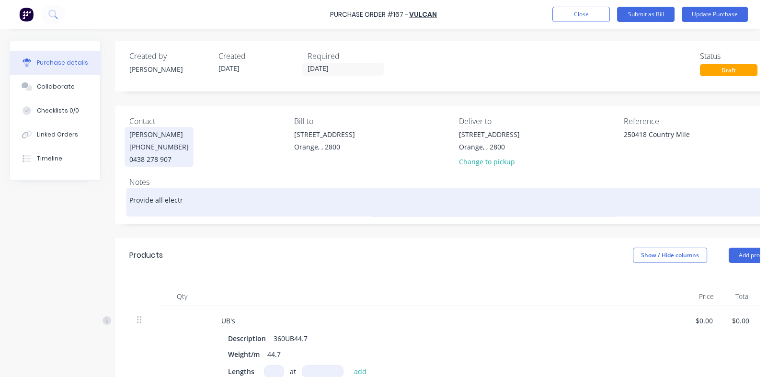
type textarea "x"
type textarea "Provide all electro"
type textarea "x"
type textarea "Provide all electron"
type textarea "x"
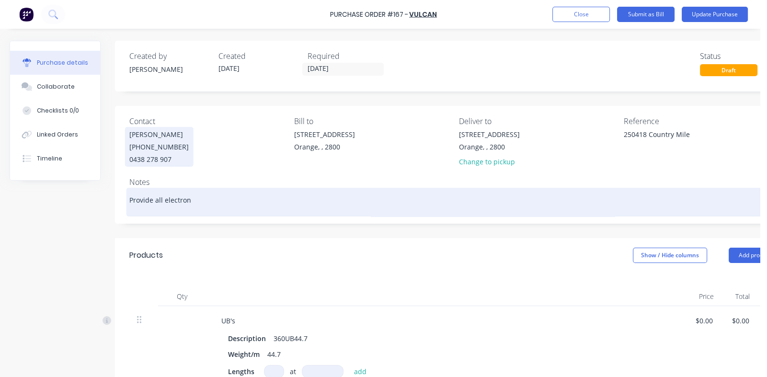
type textarea "Provide all electroni"
type textarea "x"
type textarea "Provide all electronic"
type textarea "x"
type textarea "Provide all electronic"
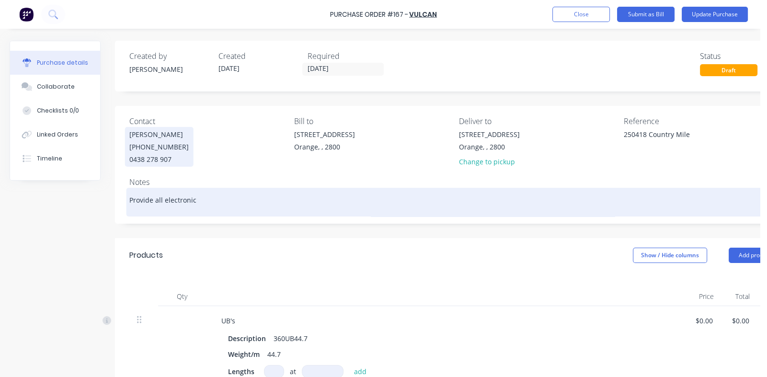
type textarea "x"
type textarea "Provide all electronic p"
type textarea "x"
type textarea "Provide all electronic pu"
type textarea "x"
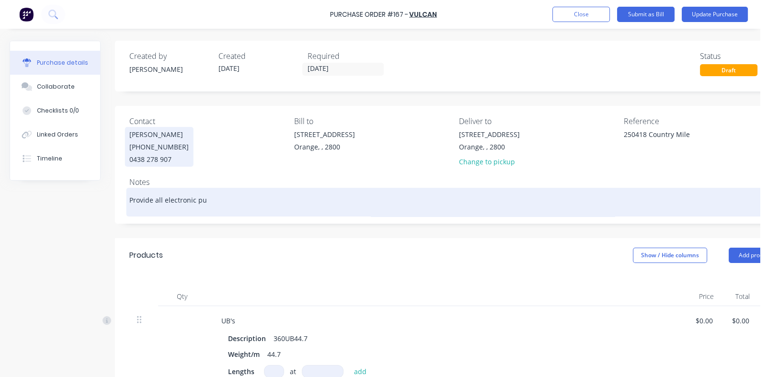
type textarea "Provide all electronic pur"
type textarea "x"
type textarea "Provide all electronic pu"
type textarea "x"
type textarea "Provide all electronic p"
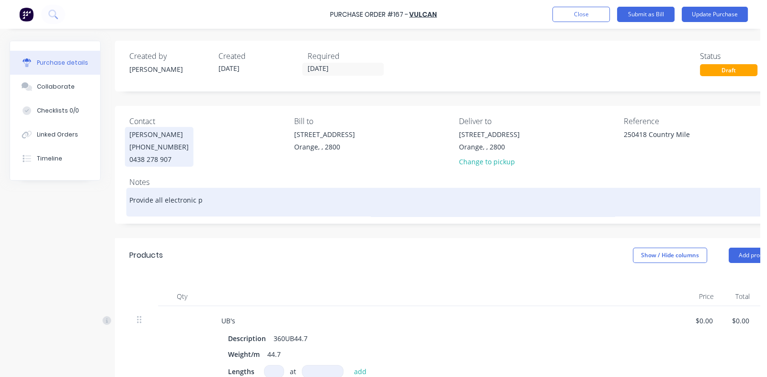
type textarea "x"
type textarea "Provide all electronic"
type textarea "x"
type textarea "Provide all electronic m"
type textarea "x"
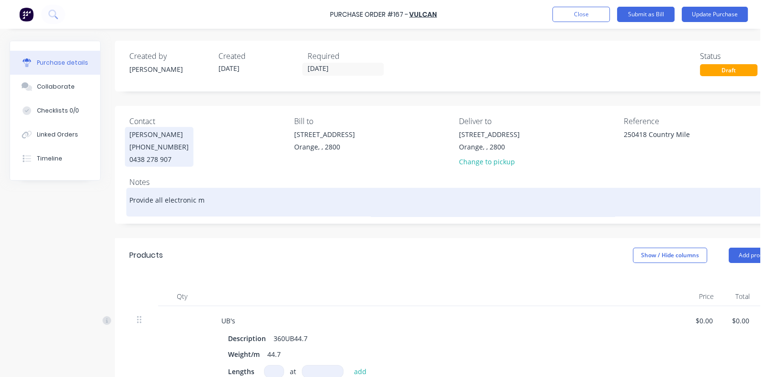
type textarea "Provide all electronic mi"
type textarea "x"
type textarea "Provide all electronic mil"
type textarea "x"
type textarea "Provide all electronic mill"
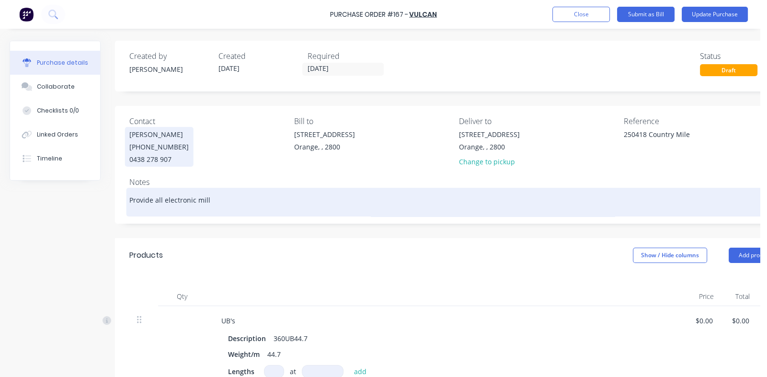
type textarea "x"
type textarea "Provide all electronic mill"
type textarea "x"
type textarea "Provide all electronic mill c"
type textarea "x"
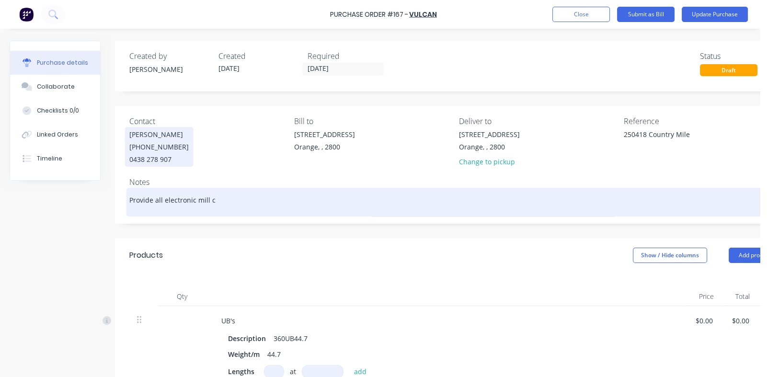
type textarea "Provide all electronic mill ce"
type textarea "x"
type textarea "Provide all electronic mill cer"
type textarea "x"
type textarea "Provide all electronic mill cert"
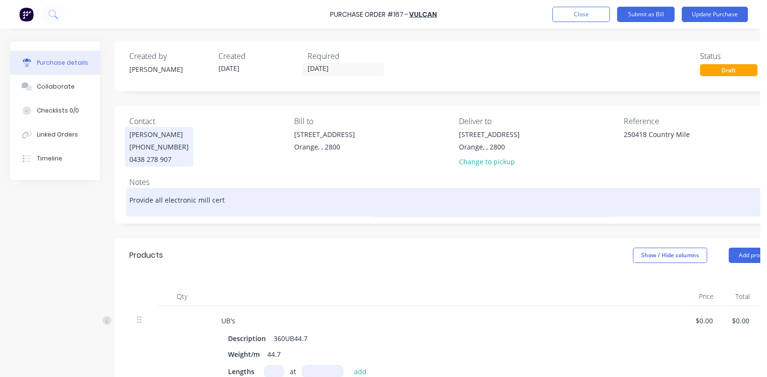
type textarea "x"
type textarea "Provide all electronic mill certi"
type textarea "x"
type textarea "Provide all electronic mill certif"
type textarea "x"
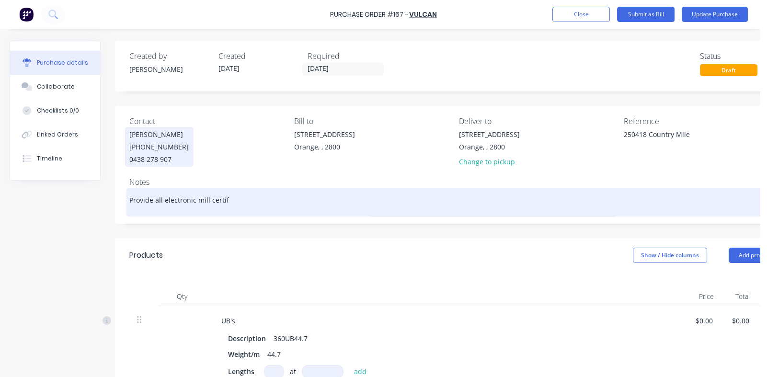
type textarea "Provide all electronic mill certifi"
type textarea "x"
type textarea "Provide all electronic mill certific"
type textarea "x"
type textarea "Provide all electronic mill certifica"
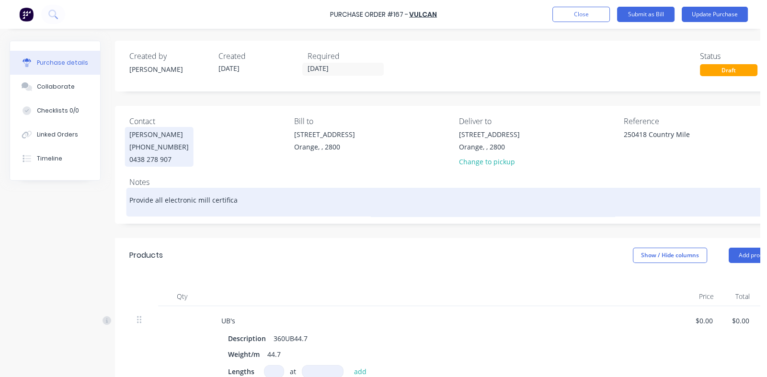
type textarea "x"
type textarea "Provide all electronic mill certificat"
type textarea "x"
type textarea "Provide all electronic mill certificate"
type textarea "x"
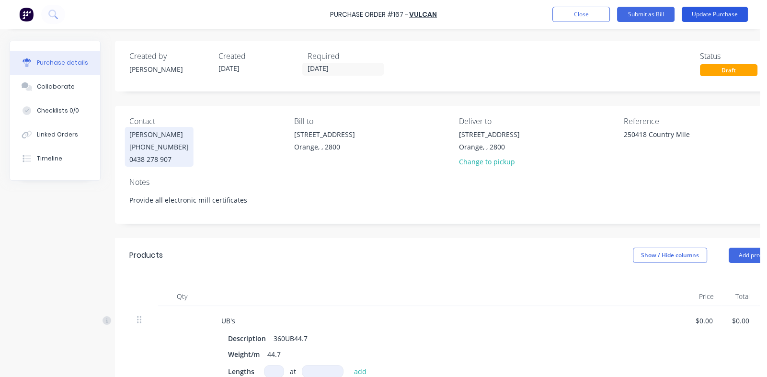
type textarea "Provide all electronic mill certificates"
type textarea "x"
type textarea "Provide all electronic mill certificates"
drag, startPoint x: 706, startPoint y: 17, endPoint x: 698, endPoint y: 21, distance: 9.2
click at [706, 17] on button "Update Purchase" at bounding box center [714, 14] width 66 height 15
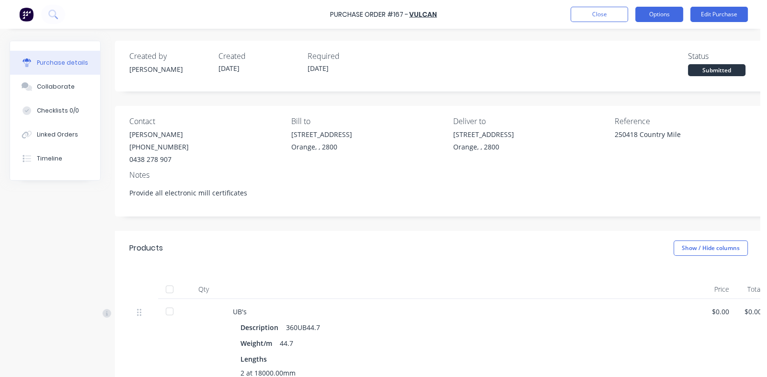
click at [646, 18] on button "Options" at bounding box center [659, 14] width 48 height 15
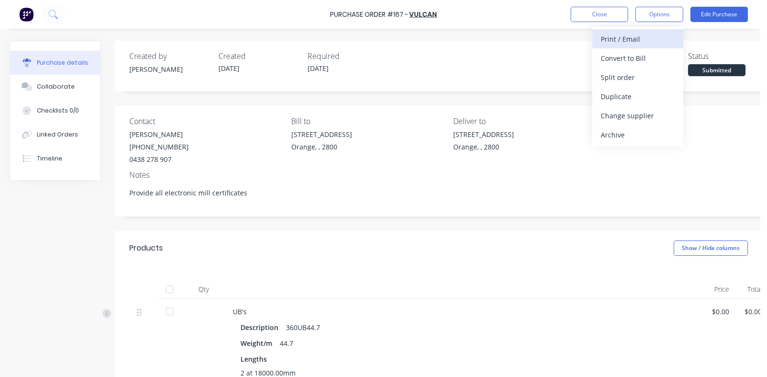
click at [628, 44] on div "Print / Email" at bounding box center [637, 39] width 74 height 14
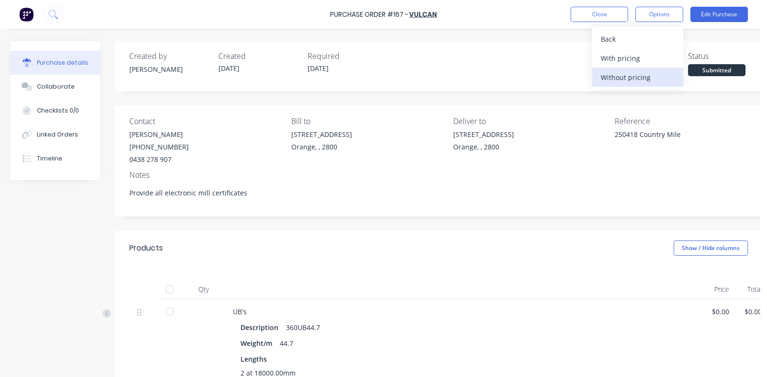
click at [612, 74] on div "Without pricing" at bounding box center [637, 77] width 74 height 14
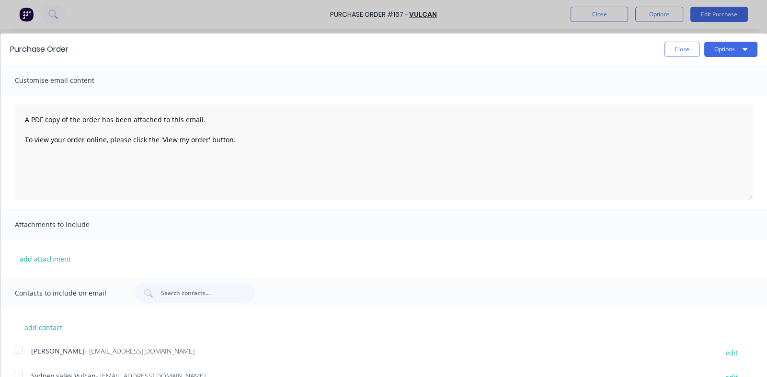
click at [20, 372] on div at bounding box center [18, 374] width 19 height 19
click at [19, 350] on div at bounding box center [18, 349] width 19 height 19
click at [720, 50] on button "Options" at bounding box center [730, 49] width 53 height 15
click at [676, 93] on div "Email" at bounding box center [712, 93] width 74 height 14
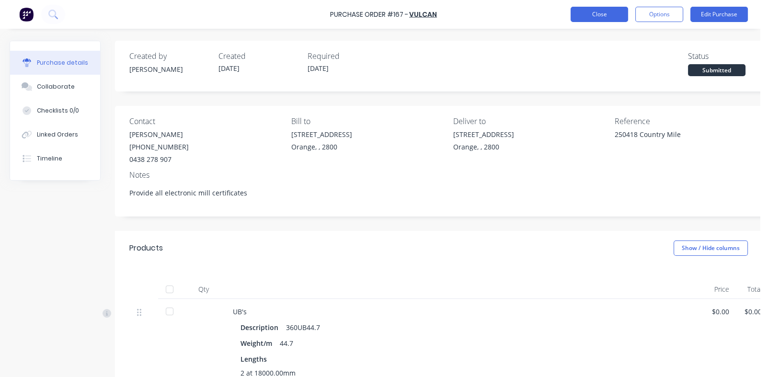
click at [603, 16] on button "Close" at bounding box center [598, 14] width 57 height 15
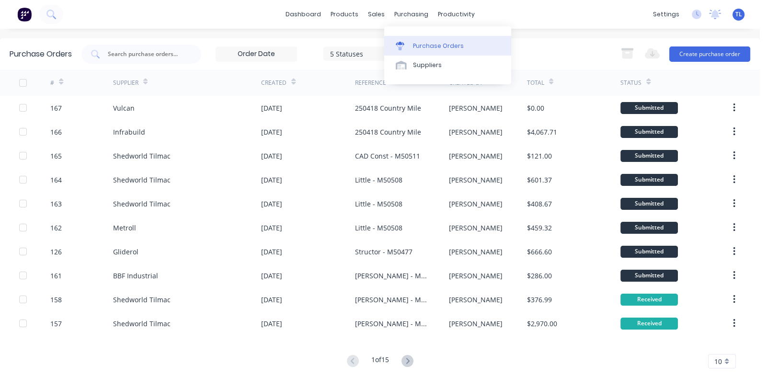
click at [430, 49] on div "Purchase Orders" at bounding box center [438, 46] width 51 height 9
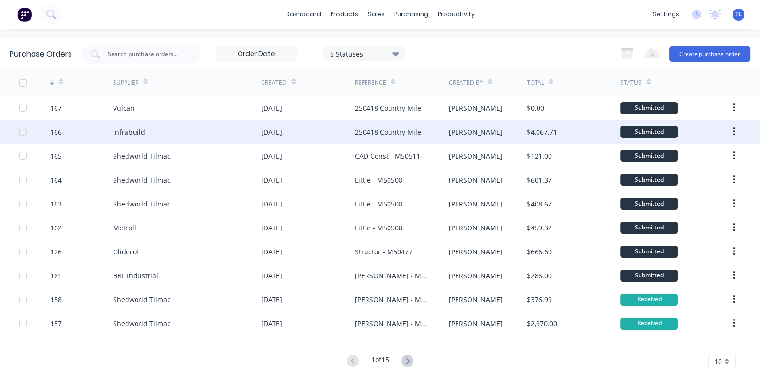
click at [53, 129] on div "166" at bounding box center [55, 132] width 11 height 10
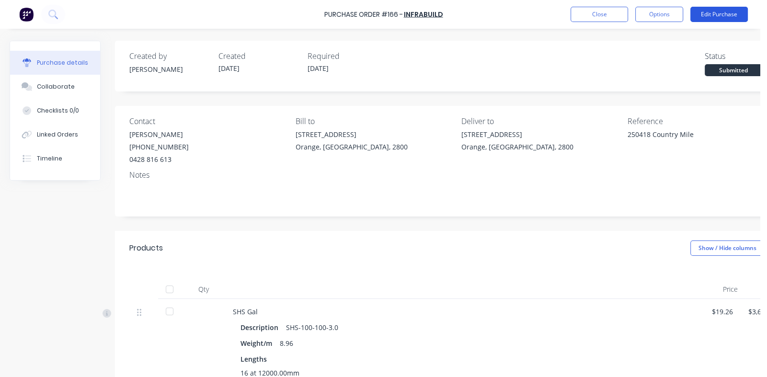
click at [706, 9] on button "Edit Purchase" at bounding box center [718, 14] width 57 height 15
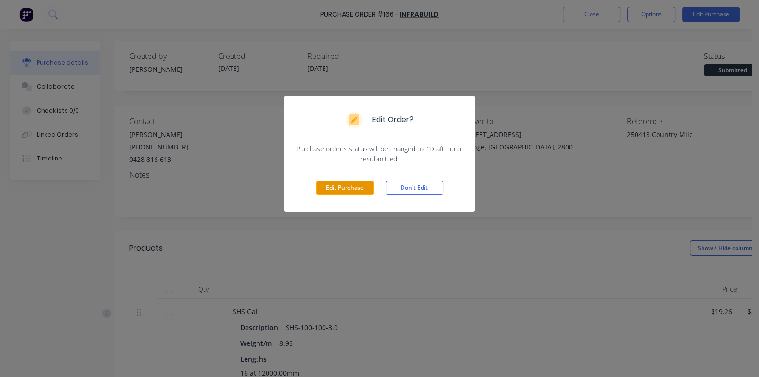
click at [331, 187] on button "Edit Purchase" at bounding box center [344, 187] width 57 height 14
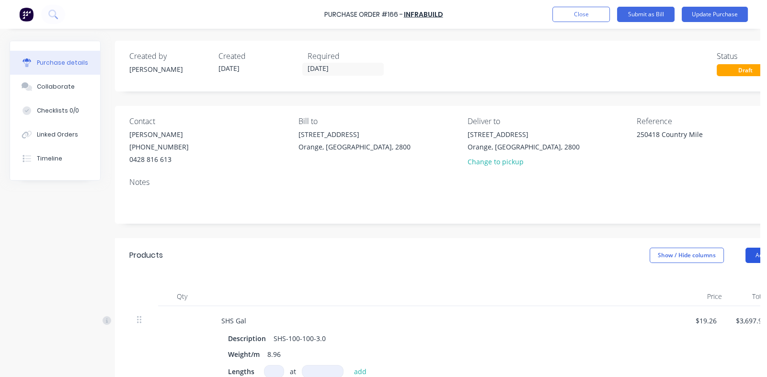
click at [746, 255] on button "Add product" at bounding box center [771, 255] width 53 height 15
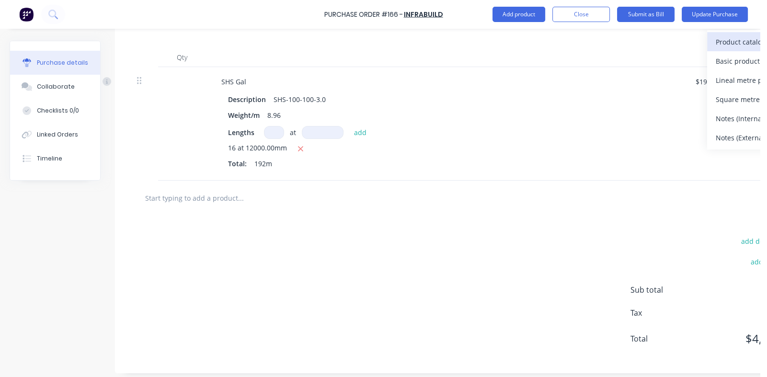
click at [723, 41] on div "Product catalogue" at bounding box center [752, 42] width 74 height 14
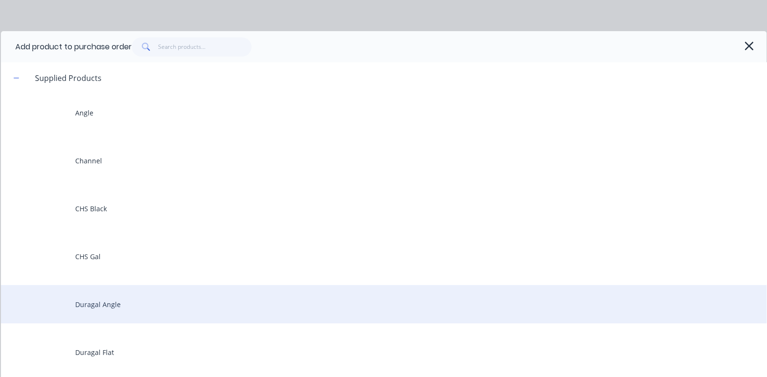
click at [104, 304] on div "Duragal Angle" at bounding box center [383, 304] width 765 height 38
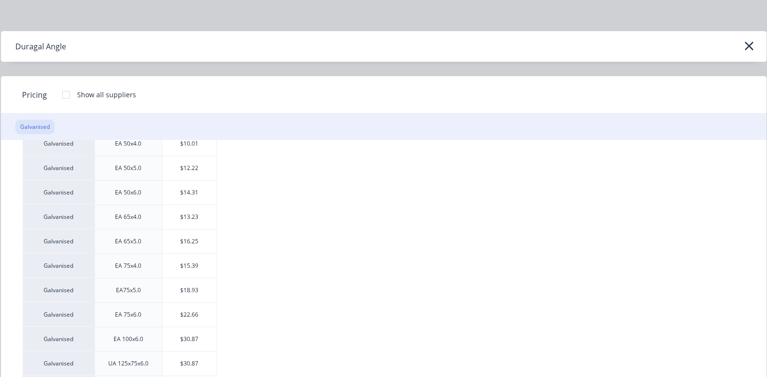
scroll to position [191, 0]
click at [201, 241] on div "$16.25" at bounding box center [189, 241] width 54 height 24
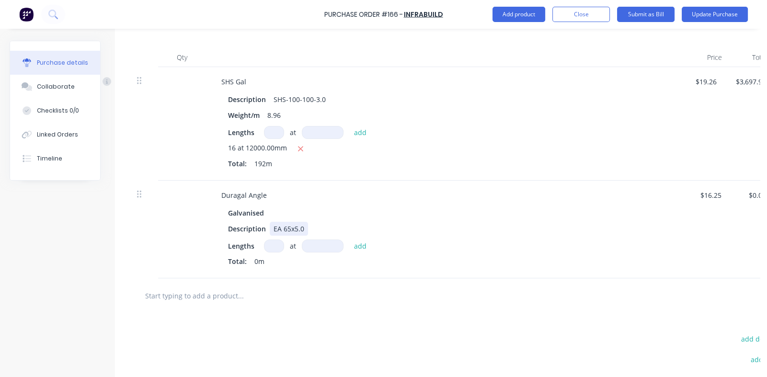
click at [515, 223] on div "Description EA 65x5.0" at bounding box center [443, 229] width 439 height 14
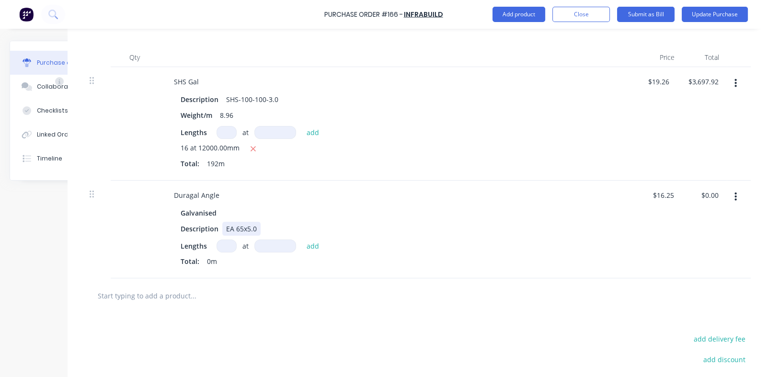
scroll to position [239, 59]
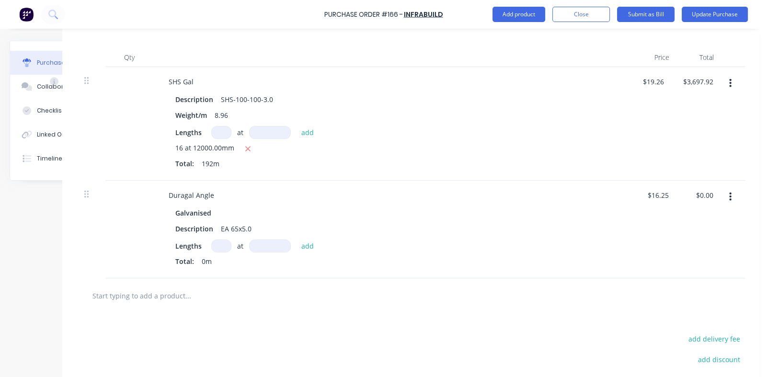
click at [729, 195] on icon "button" at bounding box center [730, 197] width 2 height 11
click at [667, 278] on button "Delete" at bounding box center [700, 279] width 81 height 19
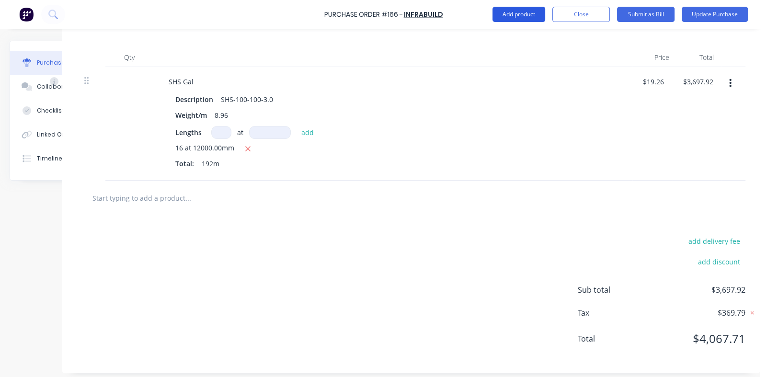
click at [513, 14] on button "Add product" at bounding box center [518, 14] width 53 height 15
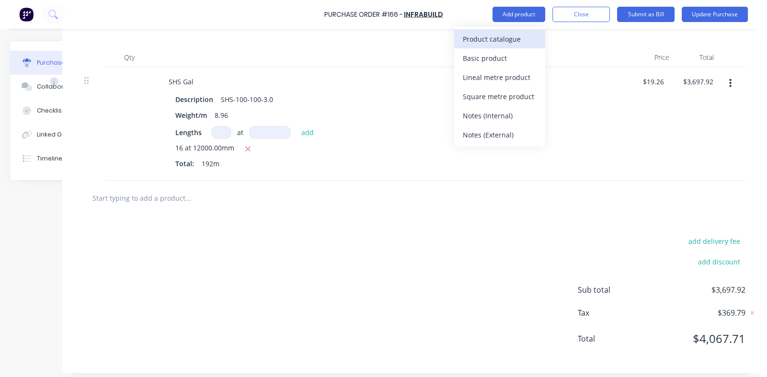
click at [474, 38] on div "Product catalogue" at bounding box center [499, 39] width 74 height 14
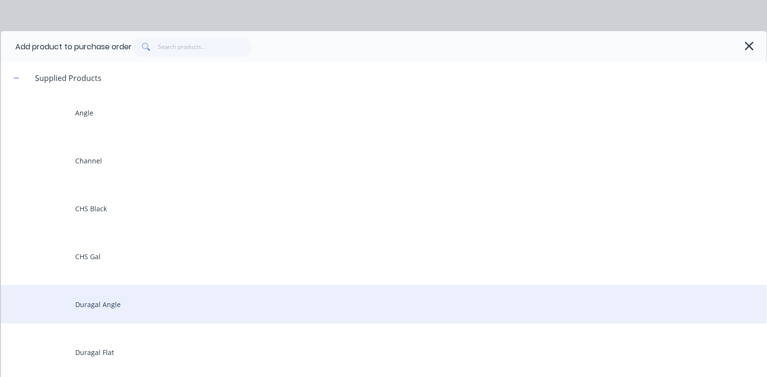
click at [117, 307] on div "Duragal Angle" at bounding box center [383, 304] width 765 height 38
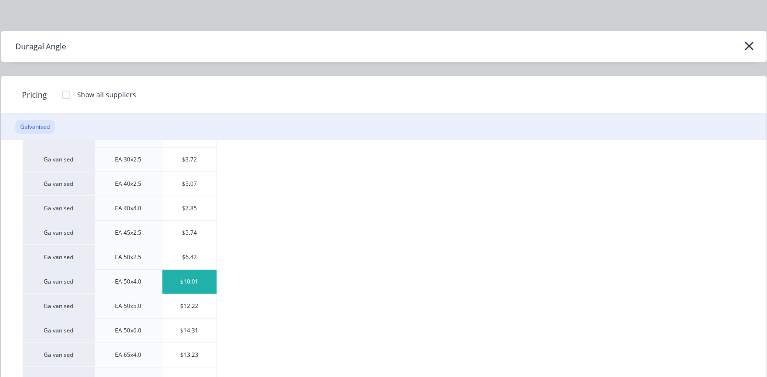
scroll to position [95, 0]
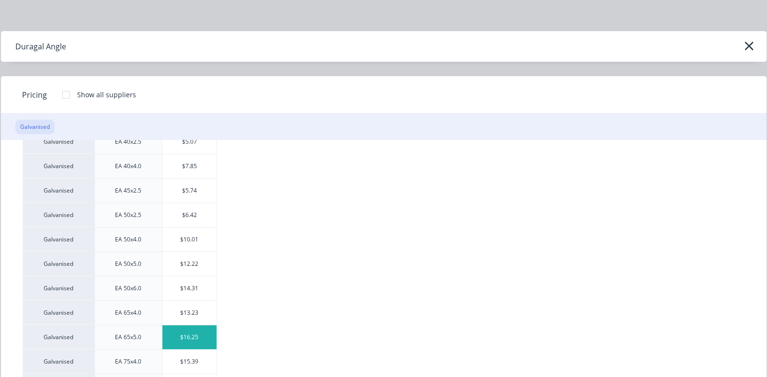
click at [192, 333] on div "$16.25" at bounding box center [189, 337] width 54 height 24
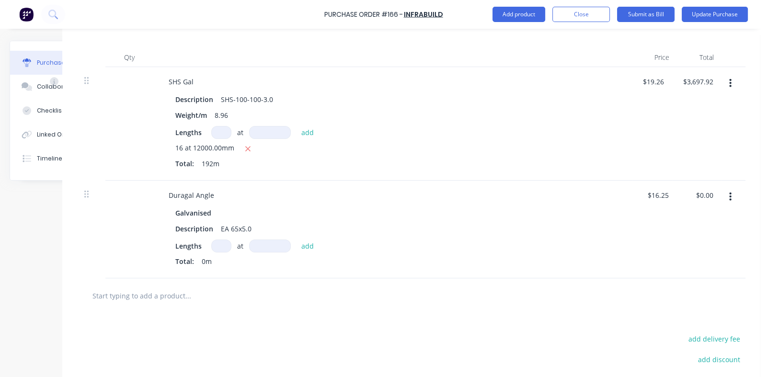
click at [215, 242] on input at bounding box center [221, 245] width 20 height 13
type textarea "x"
type input "1"
type textarea "x"
type input "18"
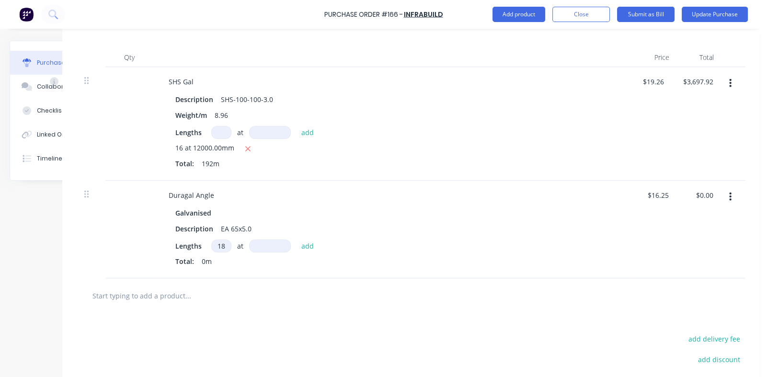
click at [261, 244] on input at bounding box center [270, 245] width 42 height 13
type textarea "x"
type input "9"
type textarea "x"
type input "90"
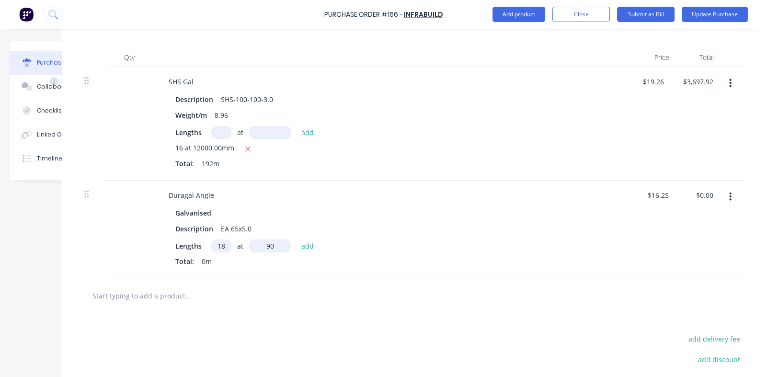
type textarea "x"
type input "900"
type textarea "x"
type input "9000"
type textarea "x"
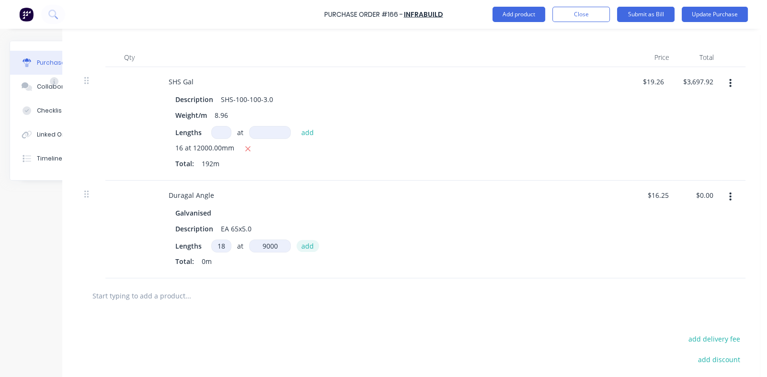
type input "9000mm"
click at [298, 247] on button "add" at bounding box center [307, 245] width 23 height 11
type textarea "x"
type input "$2,632.50"
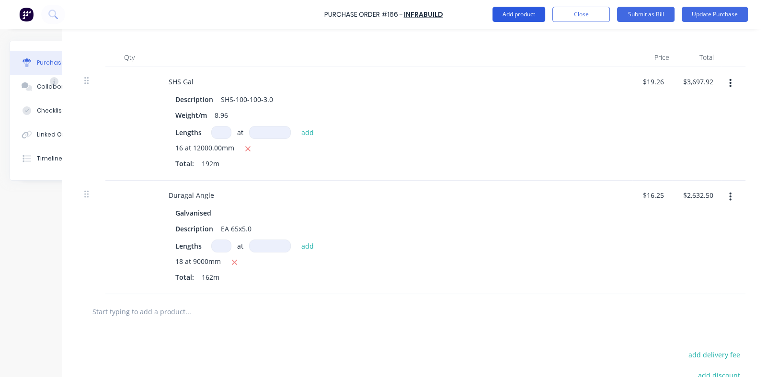
click at [511, 12] on button "Add product" at bounding box center [518, 14] width 53 height 15
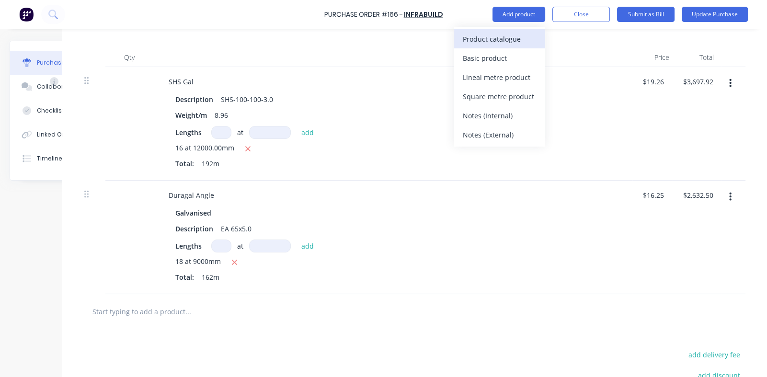
click at [478, 38] on div "Product catalogue" at bounding box center [499, 39] width 74 height 14
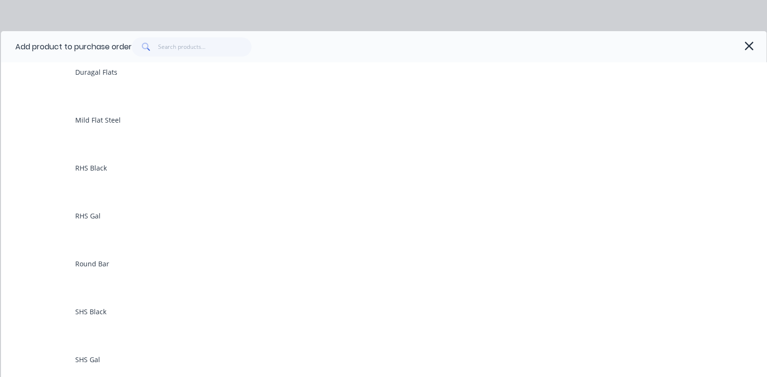
scroll to position [335, 0]
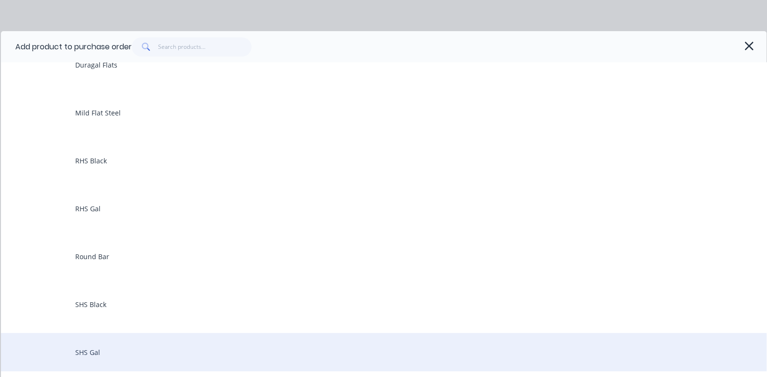
click at [95, 354] on div "SHS Gal" at bounding box center [383, 352] width 765 height 38
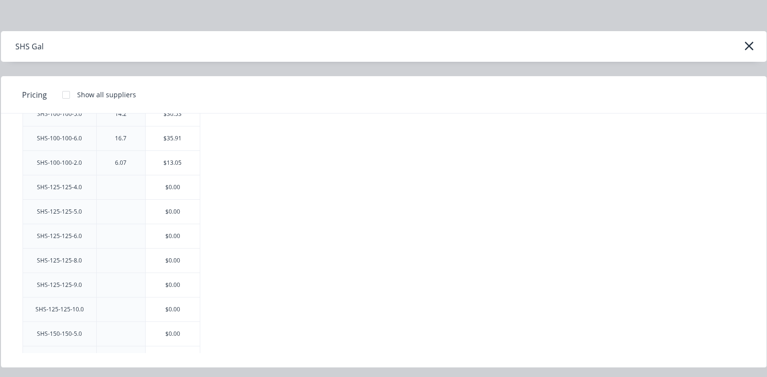
scroll to position [1245, 0]
click at [174, 179] on div "$0.00" at bounding box center [173, 187] width 54 height 24
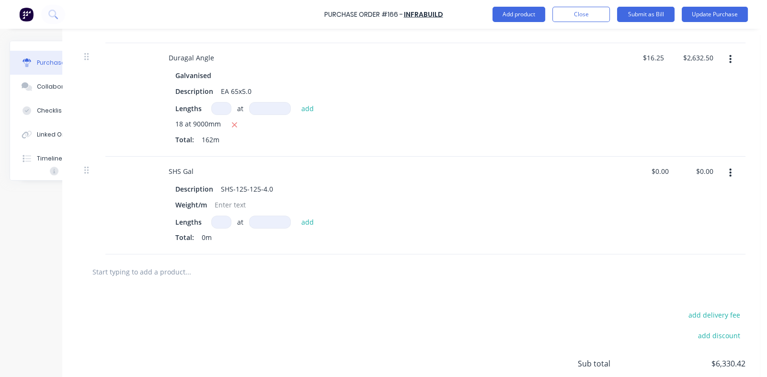
scroll to position [383, 59]
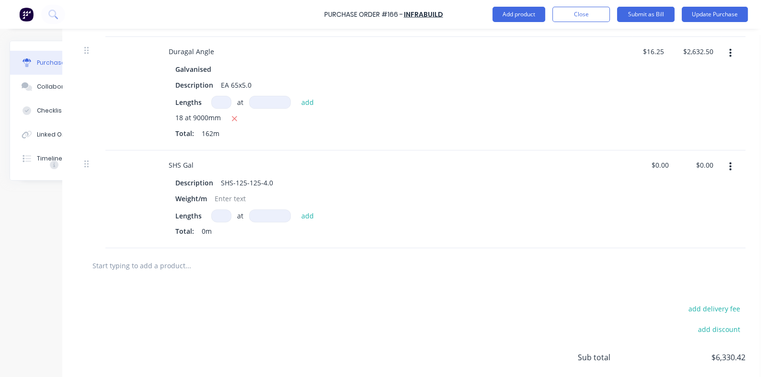
click at [216, 214] on input at bounding box center [221, 215] width 20 height 13
type textarea "x"
type input "8"
type textarea "x"
type input "8"
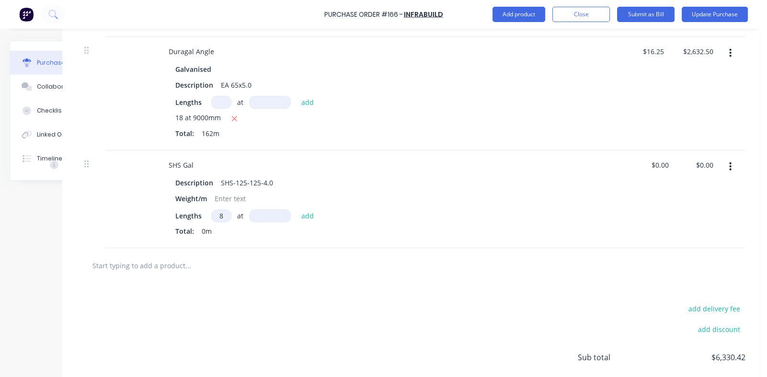
click at [270, 215] on input at bounding box center [270, 215] width 42 height 13
type textarea "x"
type input "8"
type textarea "x"
type input "80"
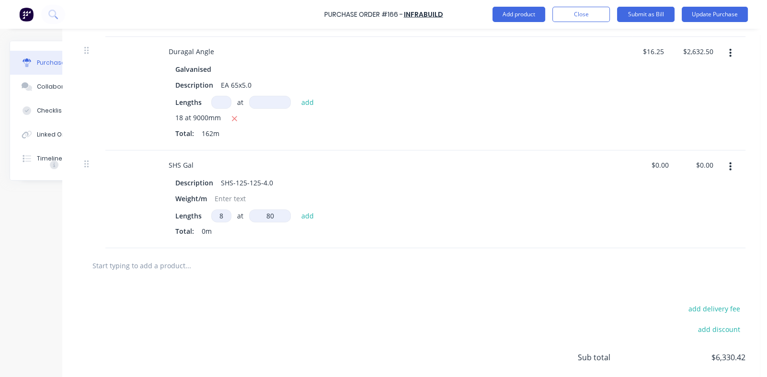
type textarea "x"
type input "800"
type textarea "x"
type input "8000"
type textarea "x"
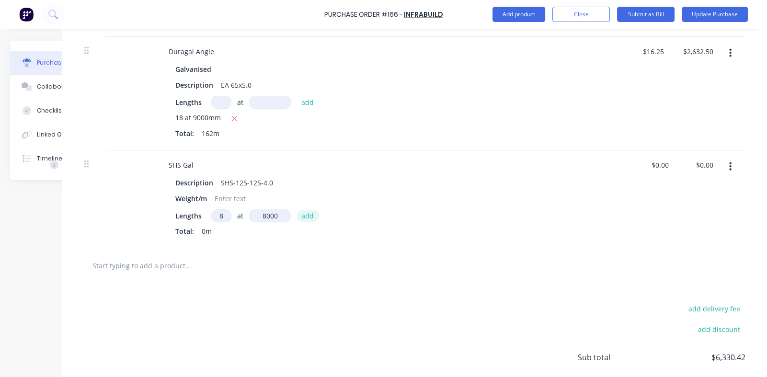
type input "8000mm"
click at [298, 214] on button "add" at bounding box center [307, 215] width 23 height 11
type textarea "x"
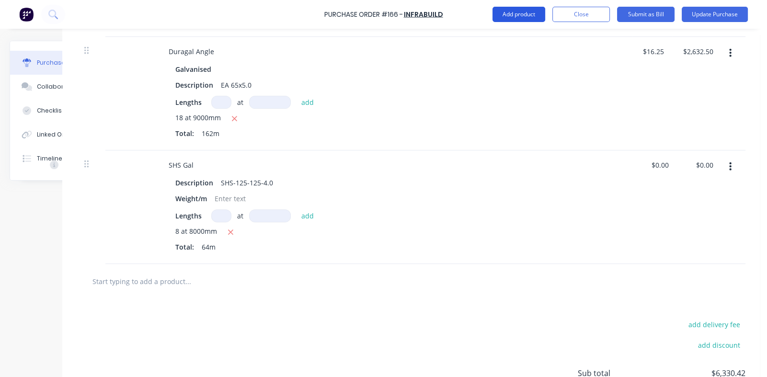
click at [515, 14] on button "Add product" at bounding box center [518, 14] width 53 height 15
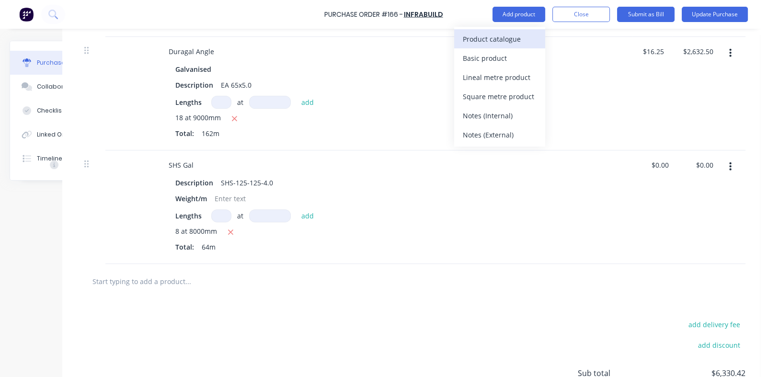
click at [484, 35] on div "Product catalogue" at bounding box center [499, 39] width 74 height 14
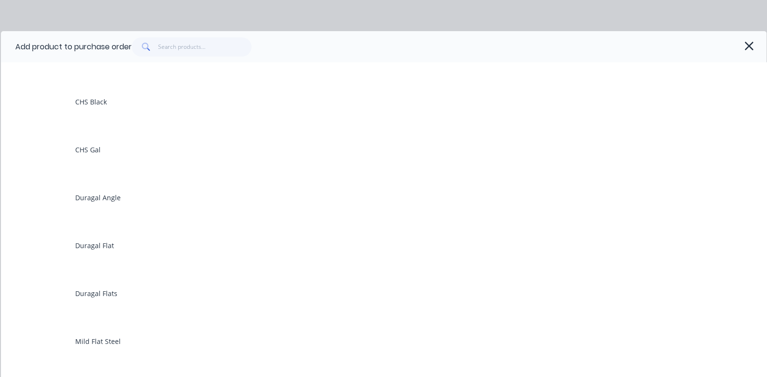
scroll to position [335, 0]
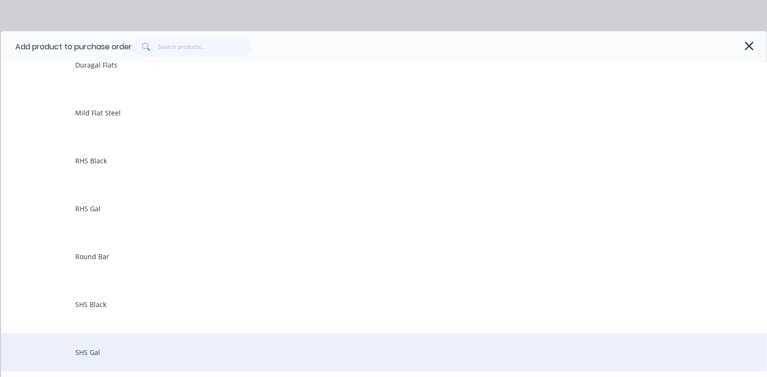
click at [91, 353] on div "SHS Gal" at bounding box center [383, 352] width 765 height 38
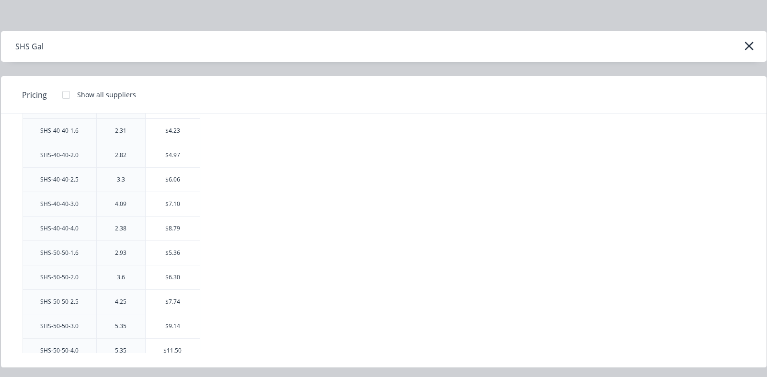
scroll to position [430, 0]
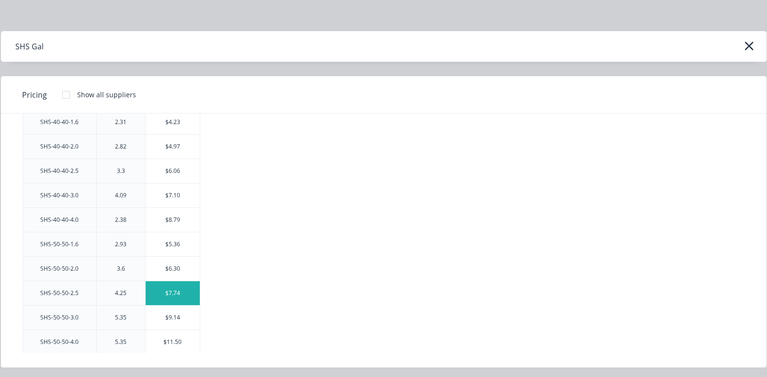
click at [168, 288] on div "$7.74" at bounding box center [173, 293] width 54 height 24
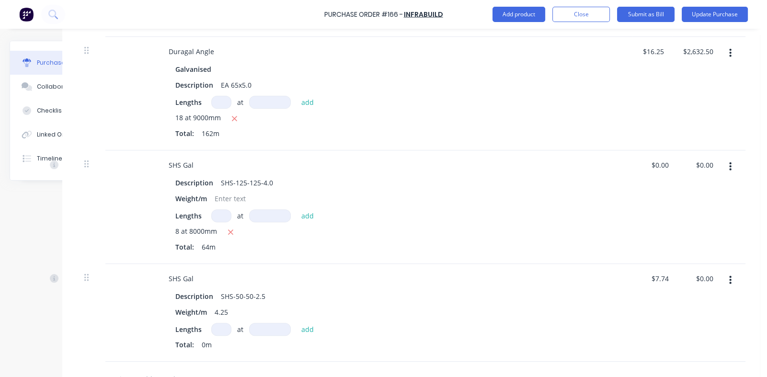
click at [211, 330] on input at bounding box center [221, 329] width 20 height 13
type textarea "x"
type input "2"
type textarea "x"
type input "22"
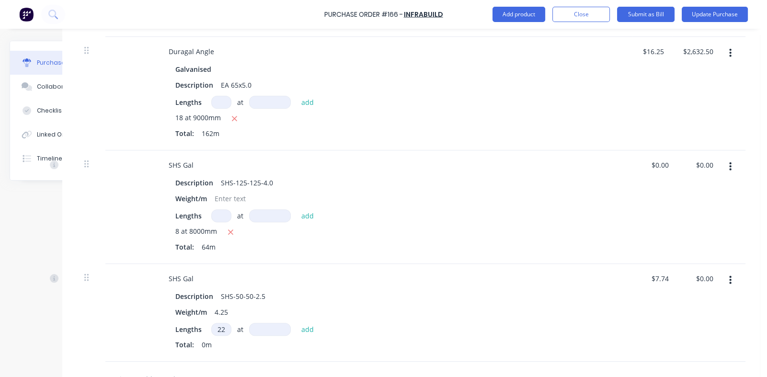
click at [266, 327] on input at bounding box center [270, 329] width 42 height 13
type textarea "x"
type input "8"
type textarea "x"
type input "80"
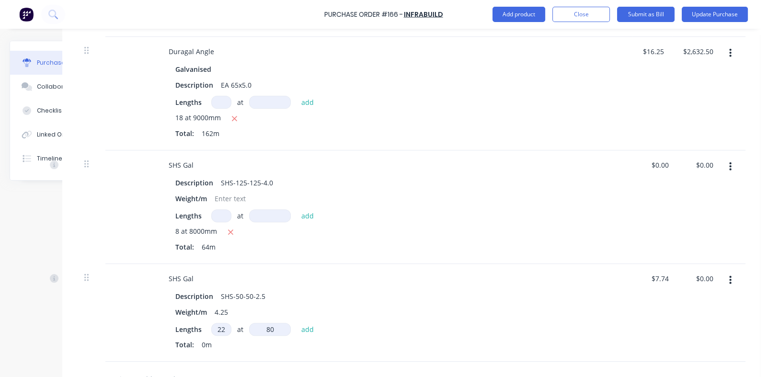
type textarea "x"
type input "800"
type textarea "x"
type input "8000"
type textarea "x"
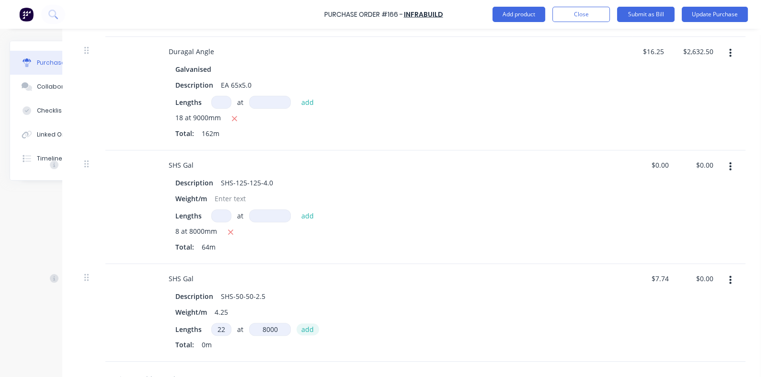
type input "8000mm"
click at [297, 327] on button "add" at bounding box center [307, 328] width 23 height 11
type textarea "x"
type input "$1,362.24"
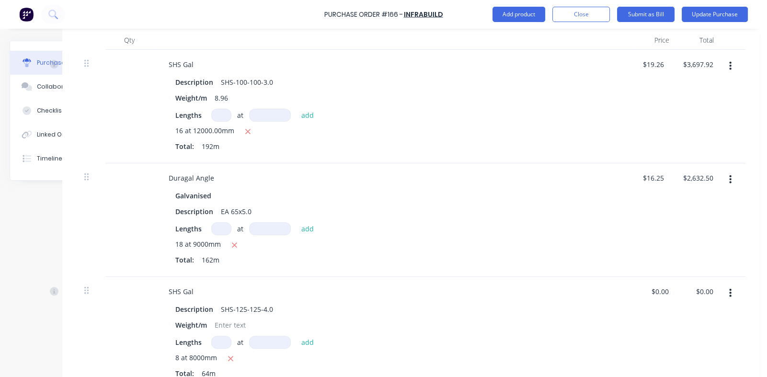
scroll to position [239, 59]
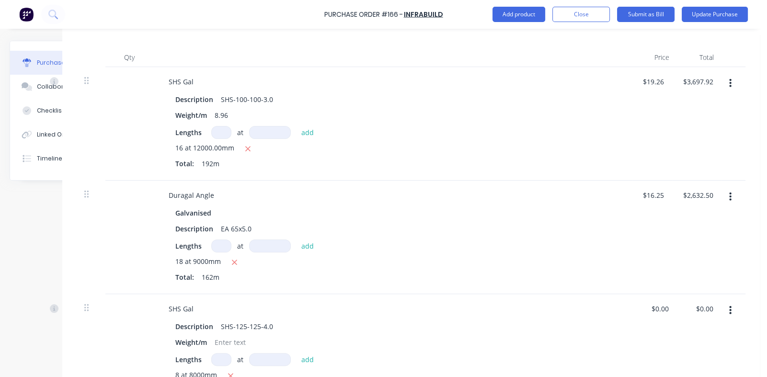
click at [213, 131] on input at bounding box center [221, 132] width 20 height 13
type textarea "x"
type input "1"
type textarea "x"
type input "16"
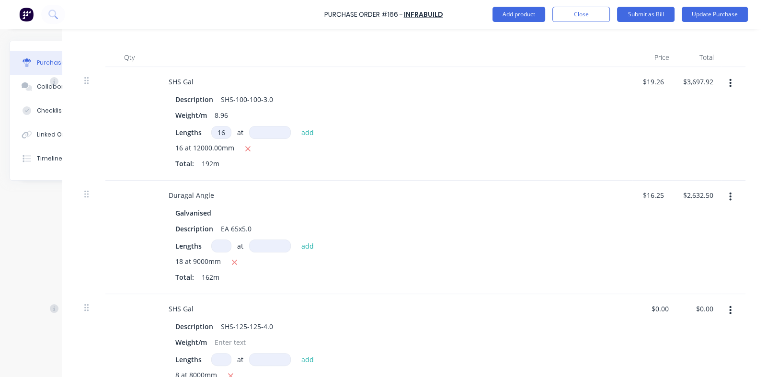
type textarea "x"
click at [270, 128] on input at bounding box center [270, 132] width 42 height 13
type input "12000"
type textarea "x"
type input "12000mm"
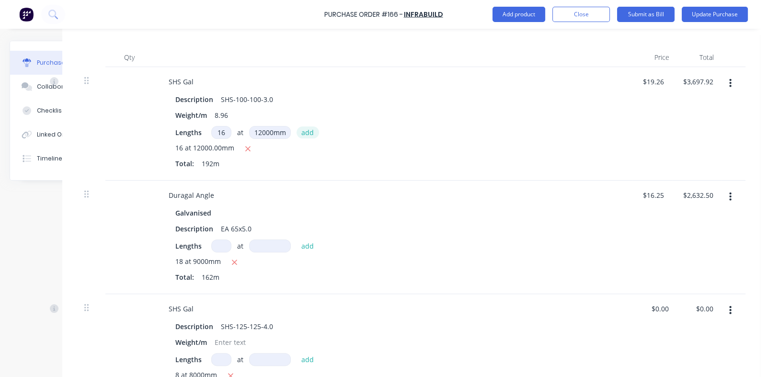
click at [297, 134] on button "add" at bounding box center [307, 131] width 23 height 11
type textarea "x"
type input "$7,395.84"
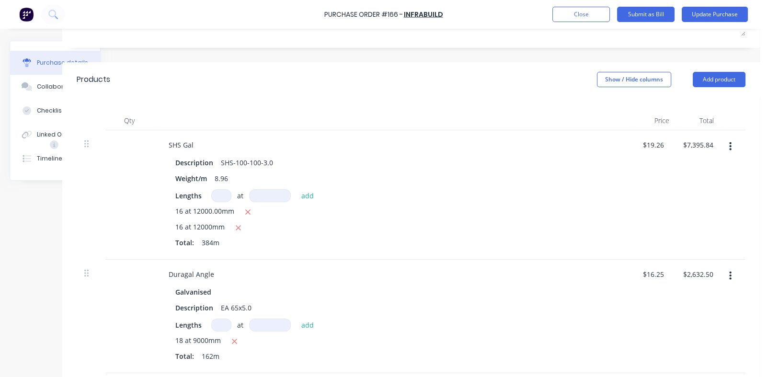
scroll to position [0, 59]
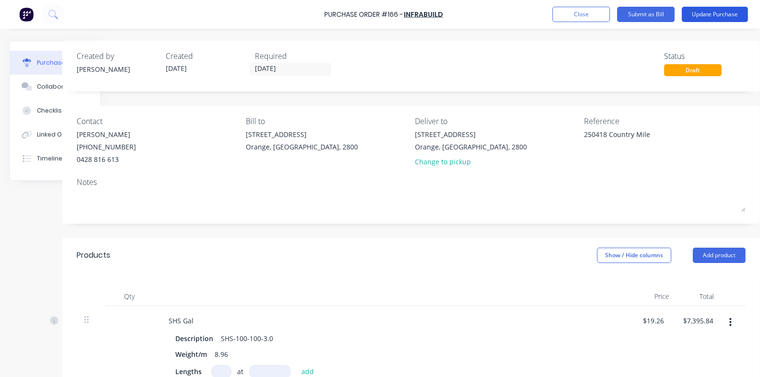
click at [719, 10] on button "Update Purchase" at bounding box center [714, 14] width 66 height 15
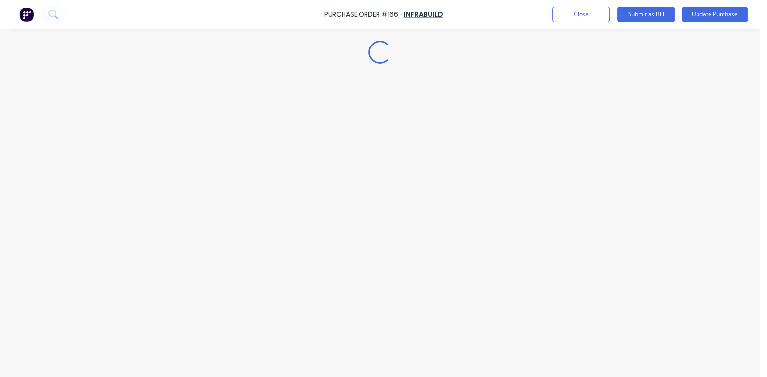
scroll to position [0, 0]
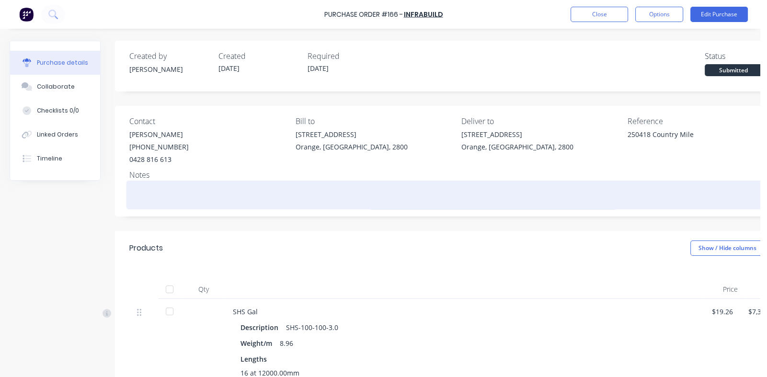
click at [176, 186] on textarea at bounding box center [457, 194] width 656 height 22
type textarea "x"
type textarea "K"
type textarea "x"
type textarea "Ke"
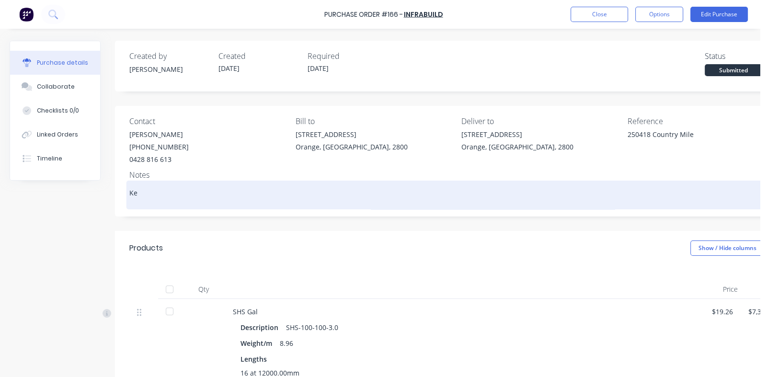
type textarea "x"
type textarea "Kee"
type textarea "x"
type textarea "Keep"
type textarea "x"
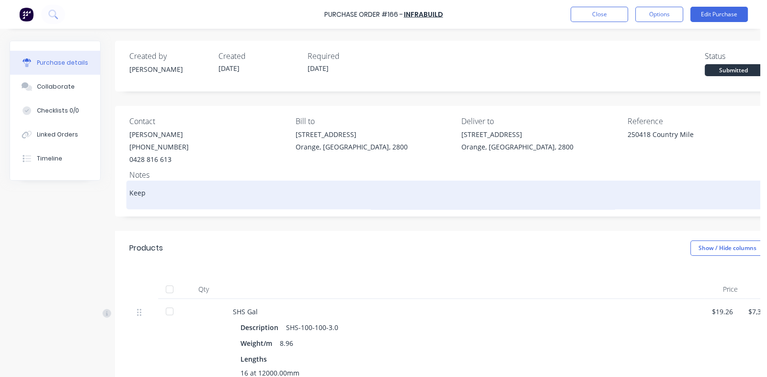
type textarea "Keep"
type textarea "x"
click at [402, 185] on textarea "Ensure Duragal product is kept dry" at bounding box center [457, 194] width 656 height 22
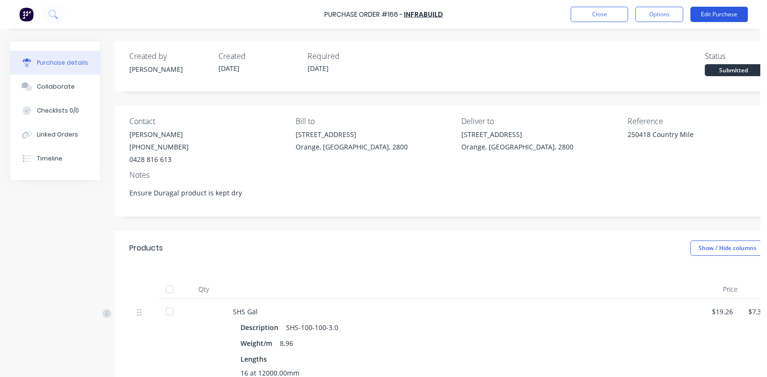
click at [713, 10] on button "Edit Purchase" at bounding box center [718, 14] width 57 height 15
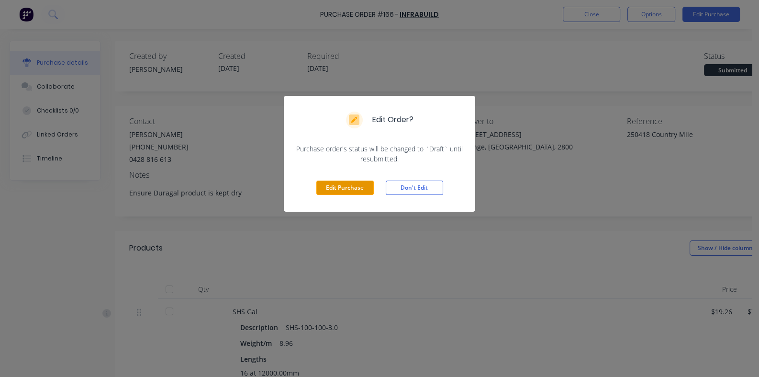
click at [338, 188] on button "Edit Purchase" at bounding box center [344, 187] width 57 height 14
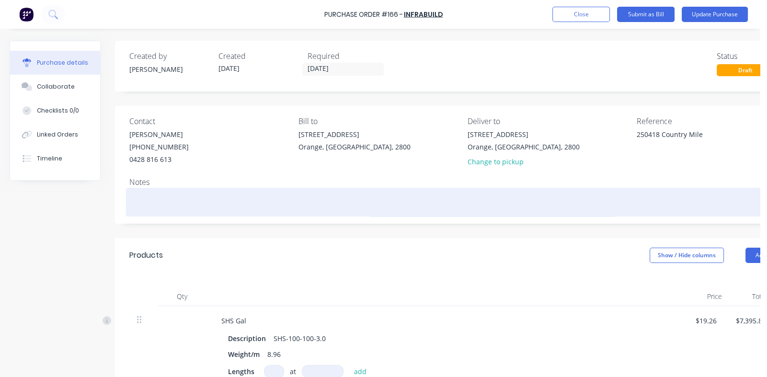
click at [181, 194] on textarea at bounding box center [463, 201] width 668 height 22
click at [177, 192] on textarea at bounding box center [463, 201] width 668 height 22
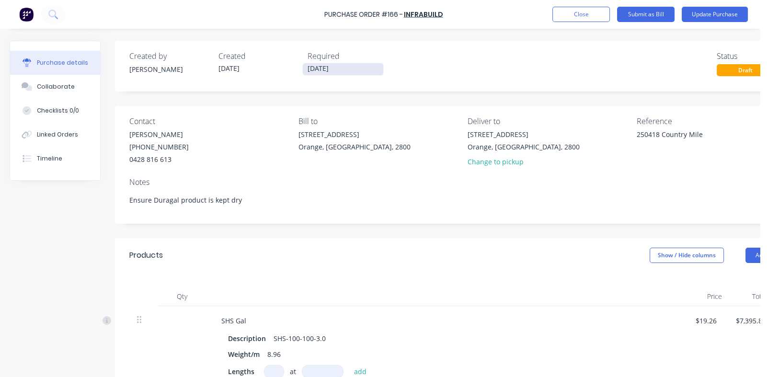
click at [322, 71] on input "[DATE]" at bounding box center [343, 69] width 80 height 12
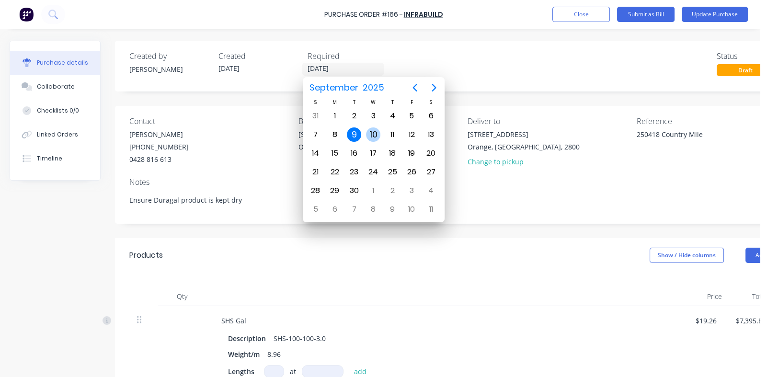
click at [373, 134] on div "10" at bounding box center [373, 134] width 14 height 14
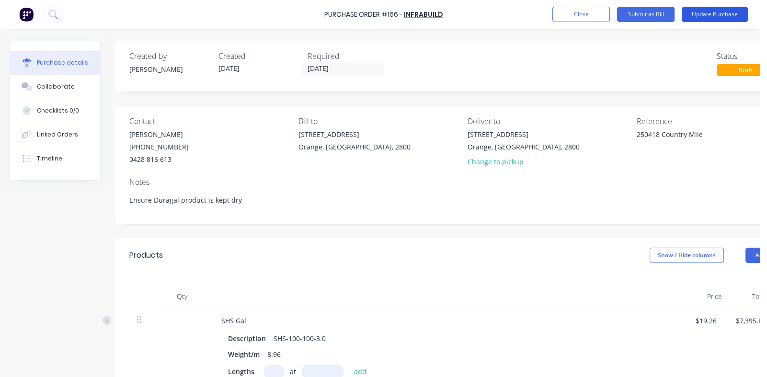
click at [704, 11] on button "Update Purchase" at bounding box center [714, 14] width 66 height 15
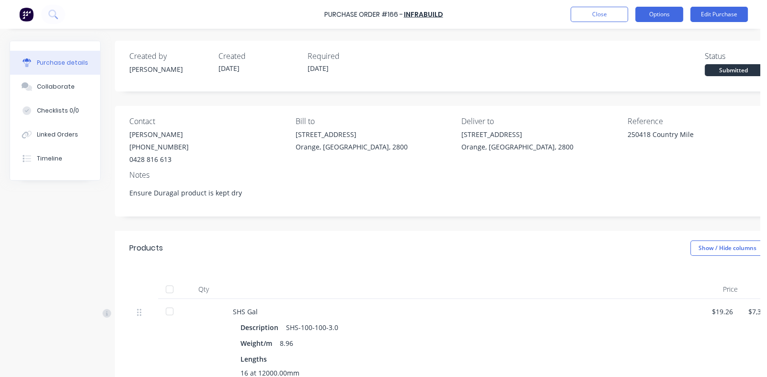
click at [653, 15] on button "Options" at bounding box center [659, 14] width 48 height 15
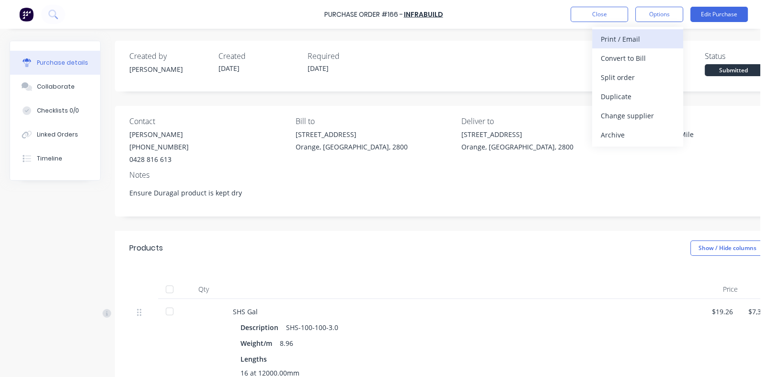
click at [606, 40] on div "Print / Email" at bounding box center [637, 39] width 74 height 14
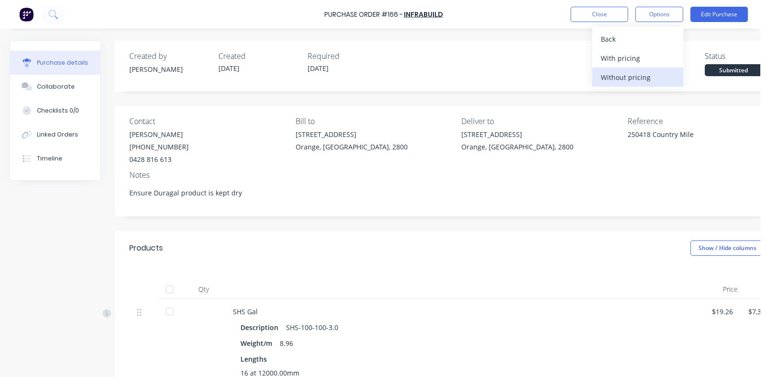
click at [614, 79] on div "Without pricing" at bounding box center [637, 77] width 74 height 14
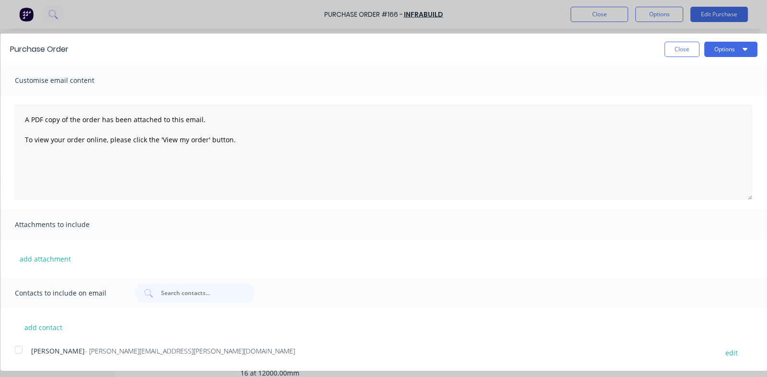
click at [18, 349] on div at bounding box center [18, 349] width 19 height 19
click at [717, 51] on button "Options" at bounding box center [730, 49] width 53 height 15
click at [682, 92] on div "Email" at bounding box center [712, 93] width 74 height 14
